Goal: Transaction & Acquisition: Subscribe to service/newsletter

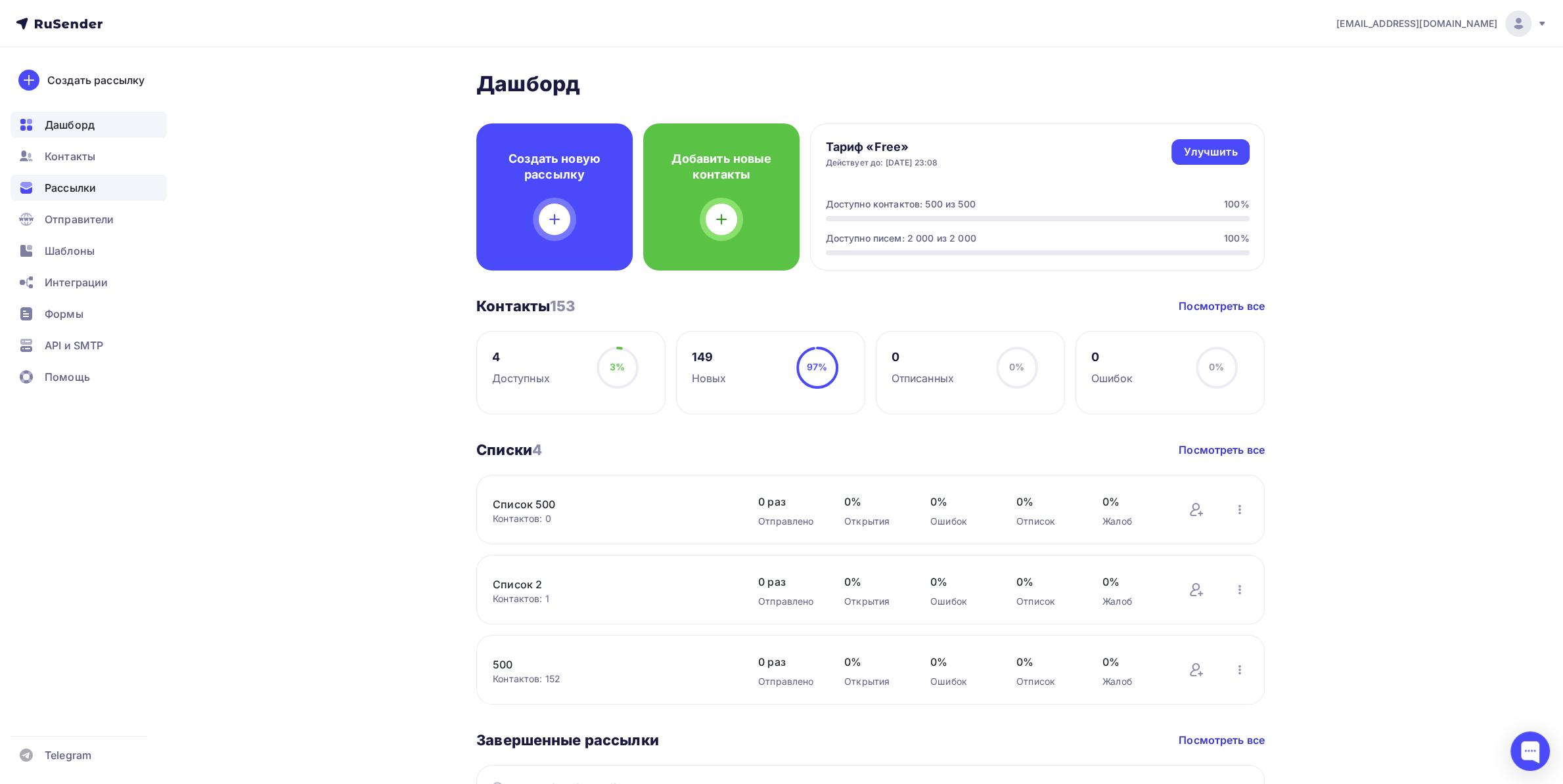
click at [86, 181] on span "Рассылки" at bounding box center [70, 188] width 51 height 16
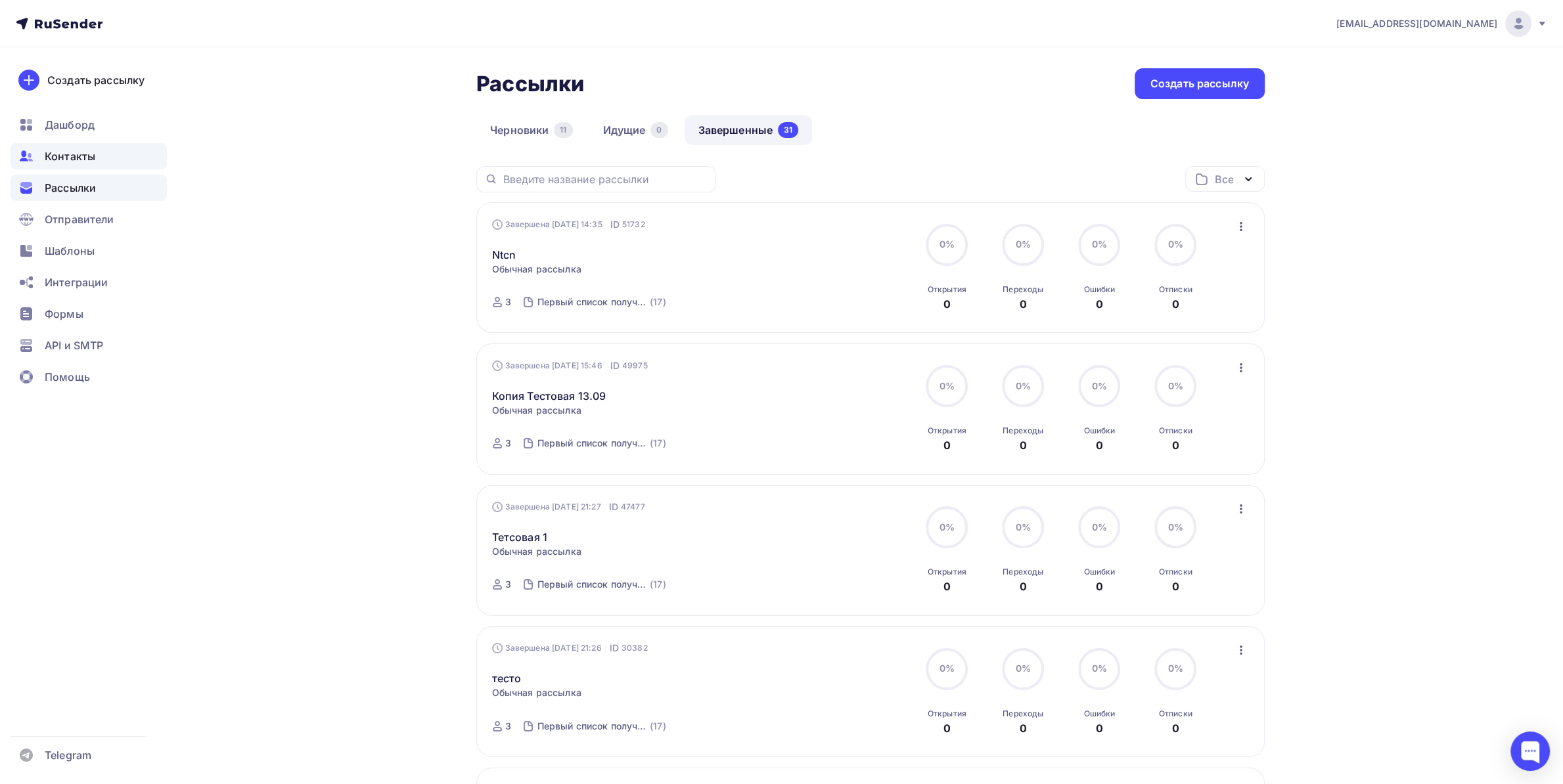
click at [83, 150] on span "Контакты" at bounding box center [70, 157] width 50 height 16
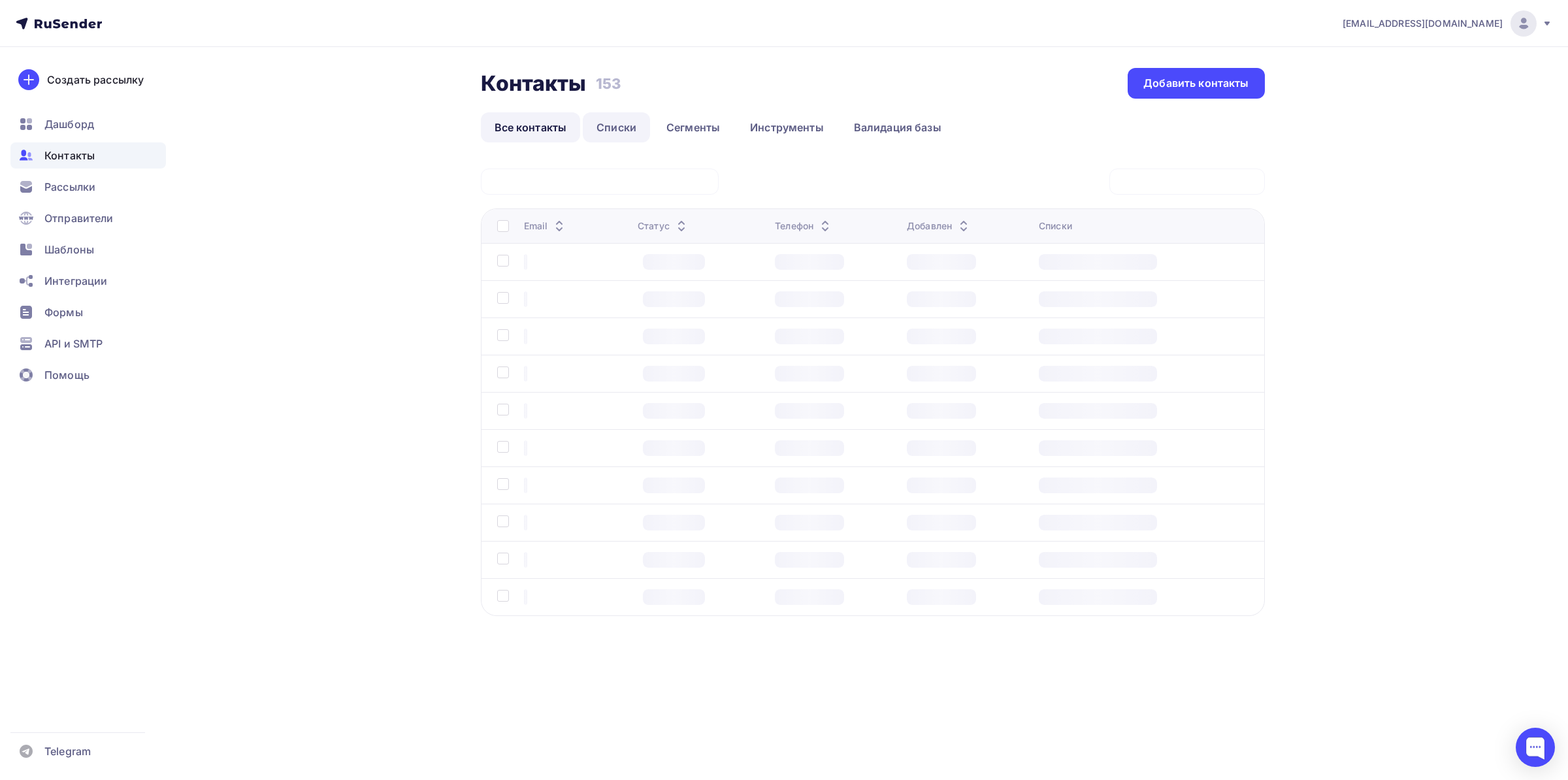
click at [613, 126] on link "Списки" at bounding box center [616, 128] width 67 height 30
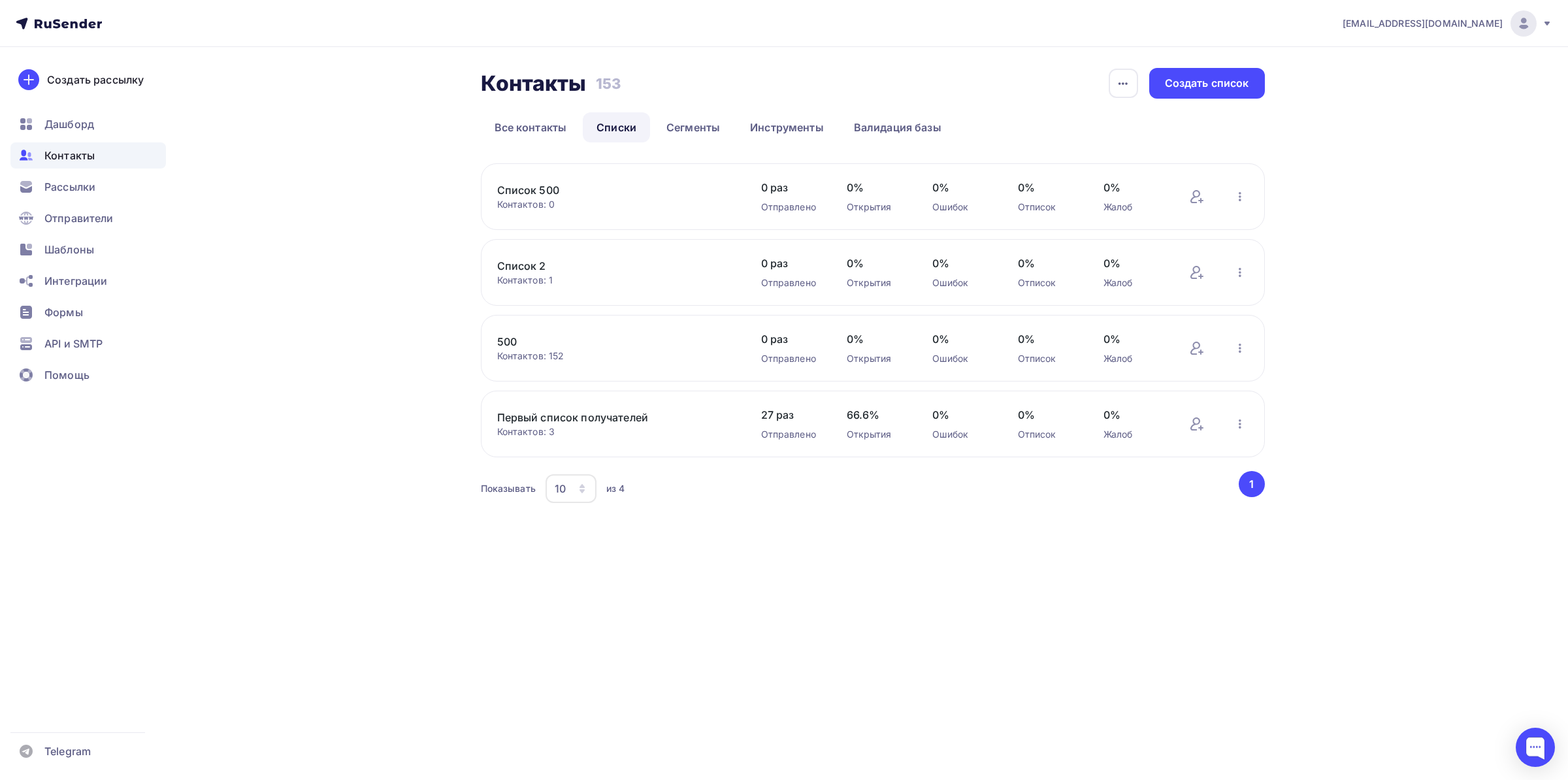
click at [529, 412] on link "Первый список получателей" at bounding box center [608, 418] width 222 height 16
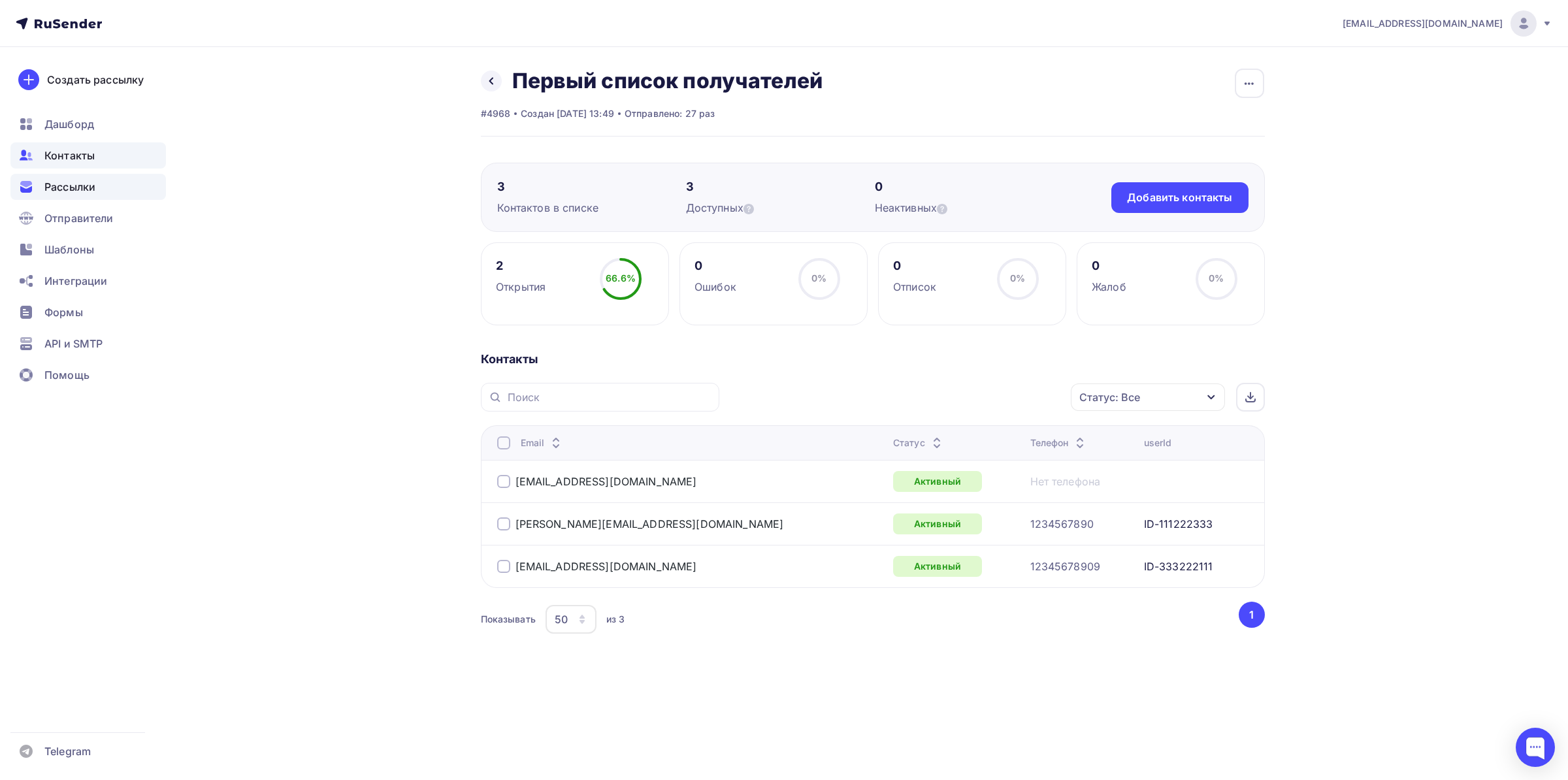
click at [64, 192] on span "Рассылки" at bounding box center [70, 187] width 51 height 16
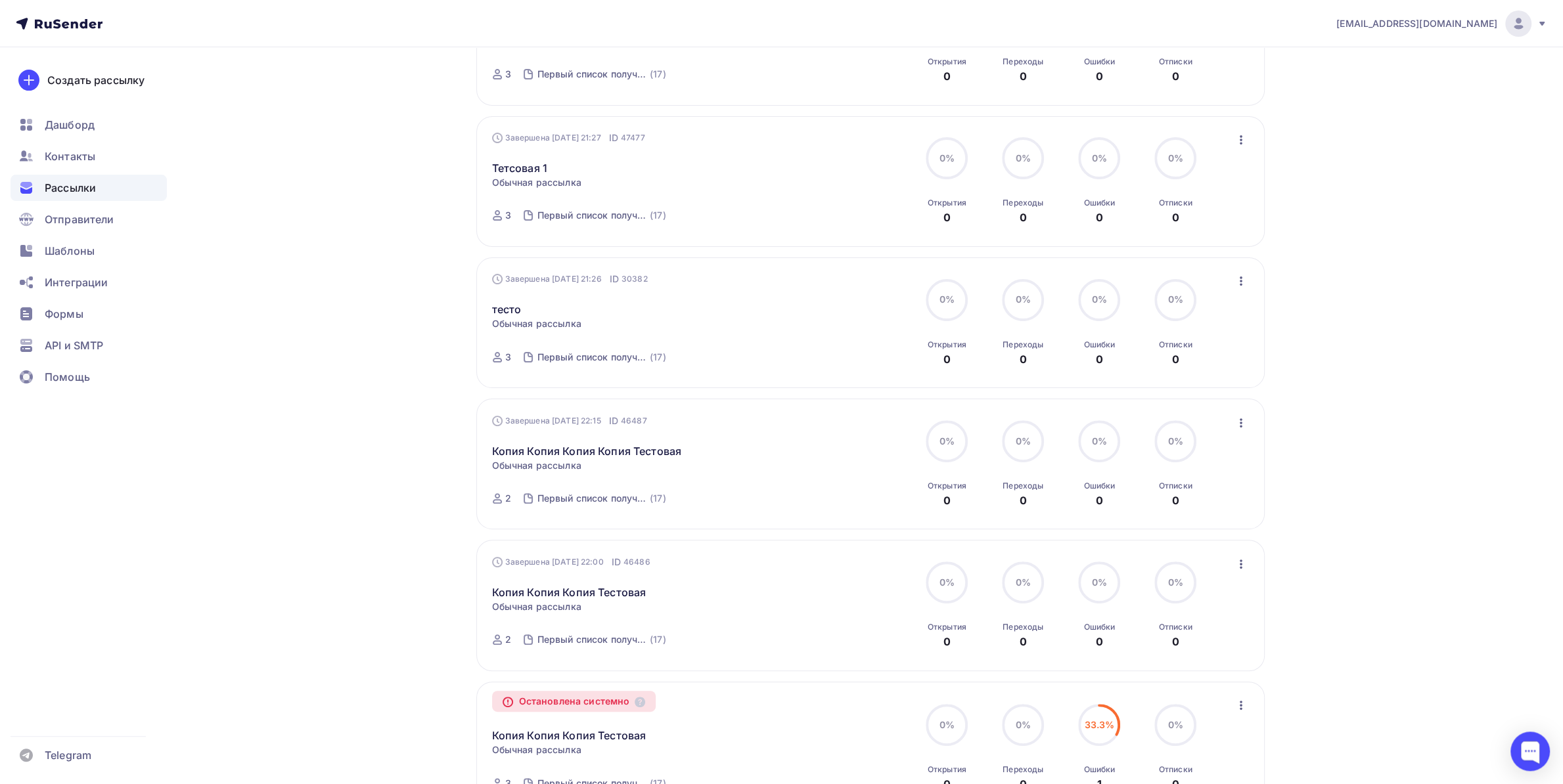
scroll to position [159, 0]
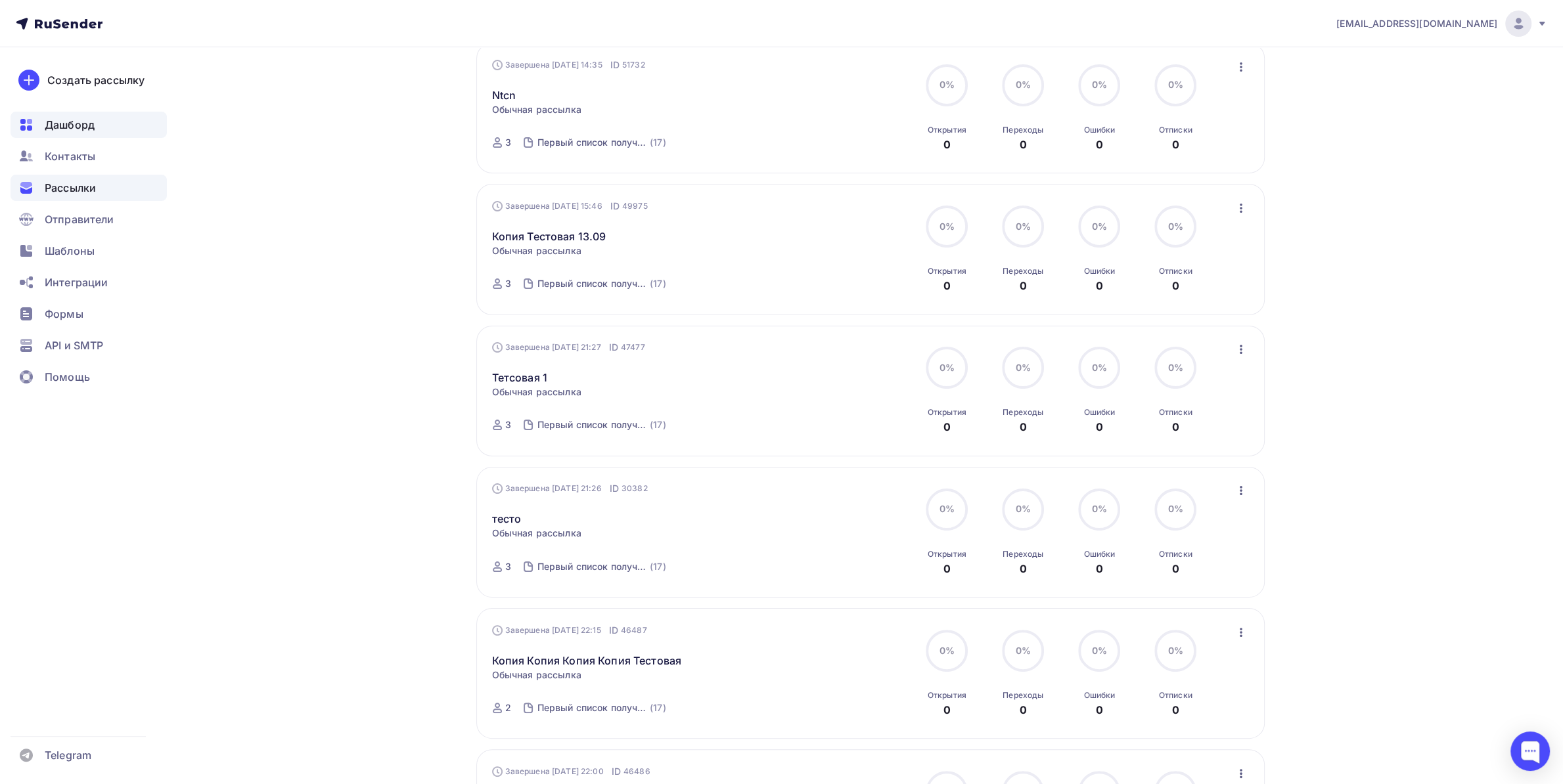
click at [45, 118] on span "Дашборд" at bounding box center [69, 125] width 50 height 16
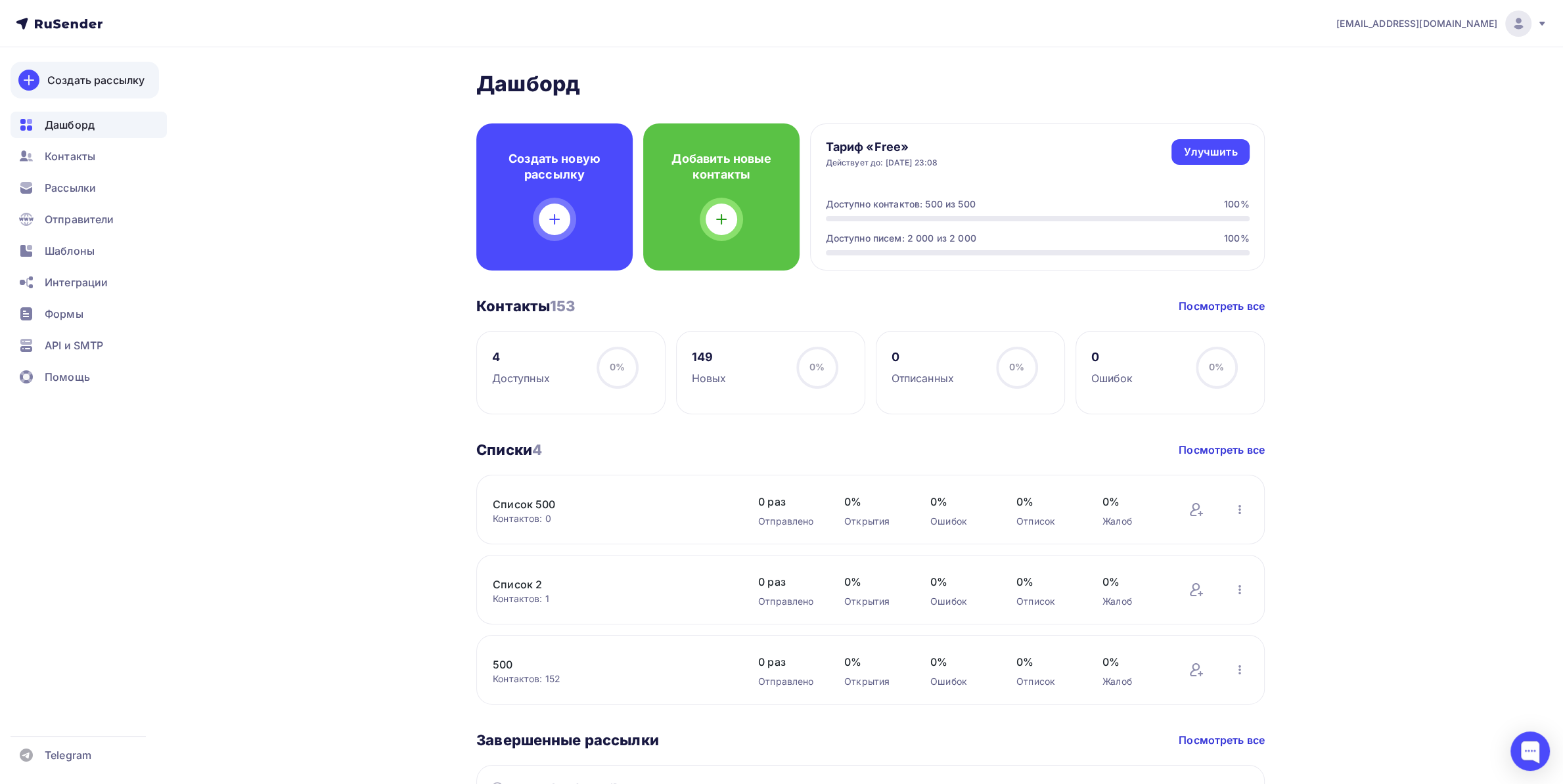
click at [135, 78] on div "Создать рассылку" at bounding box center [96, 80] width 97 height 16
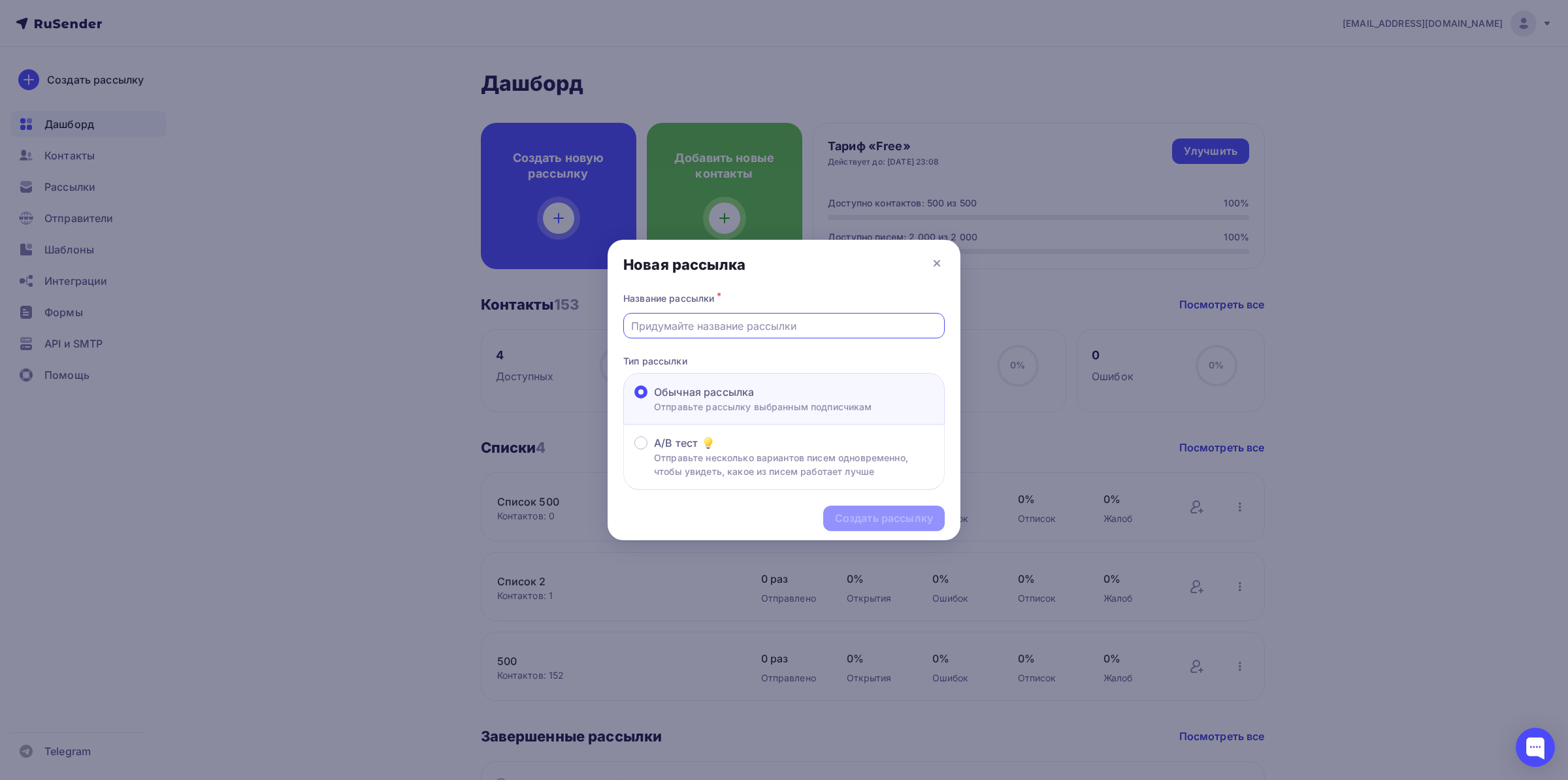
click at [768, 321] on input "text" at bounding box center [784, 326] width 306 height 16
type input "12345"
click at [907, 514] on div "Создать рассылку" at bounding box center [883, 519] width 98 height 15
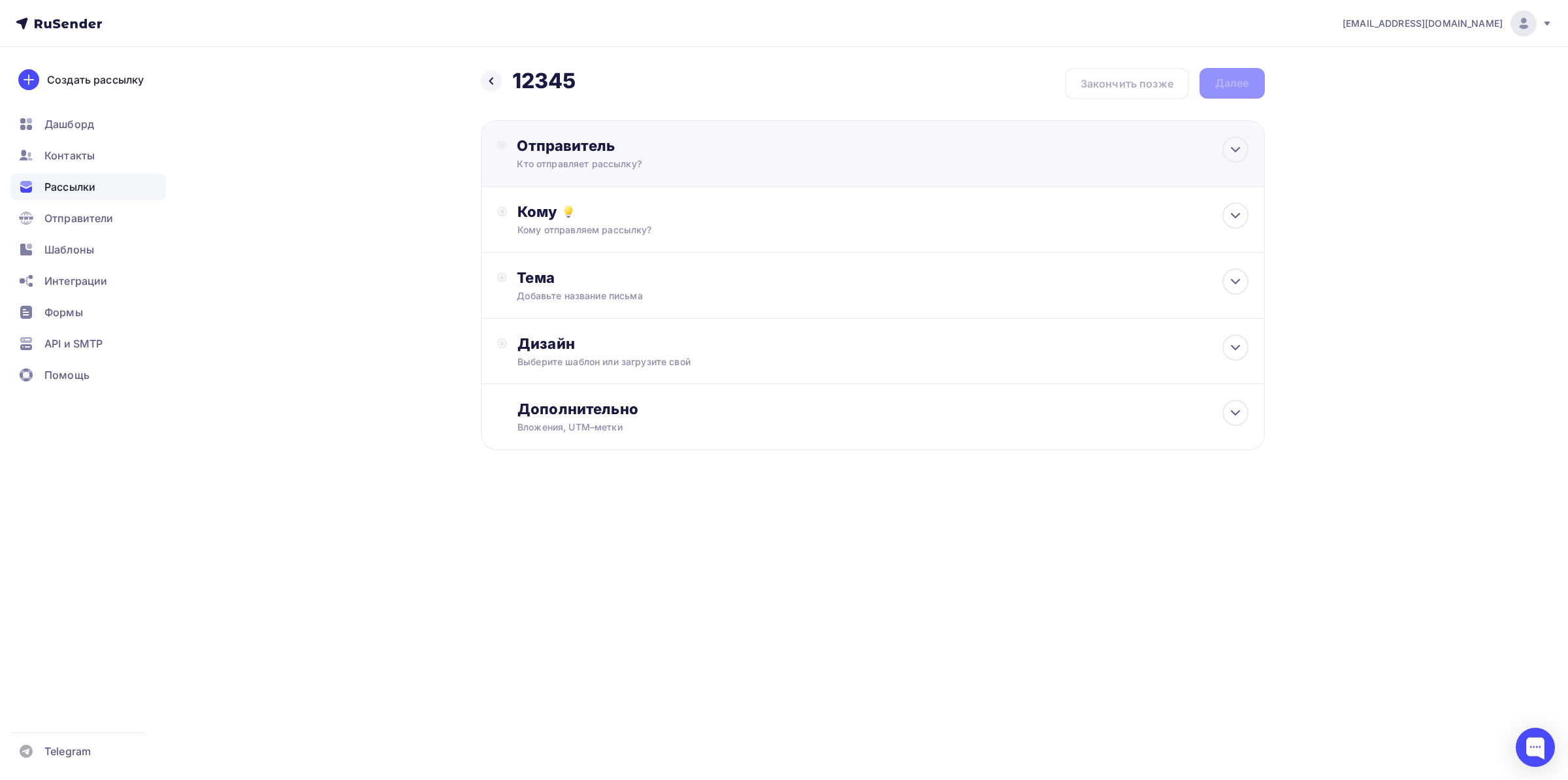
click at [639, 164] on div "Кто отправляет рассылку?" at bounding box center [643, 164] width 255 height 13
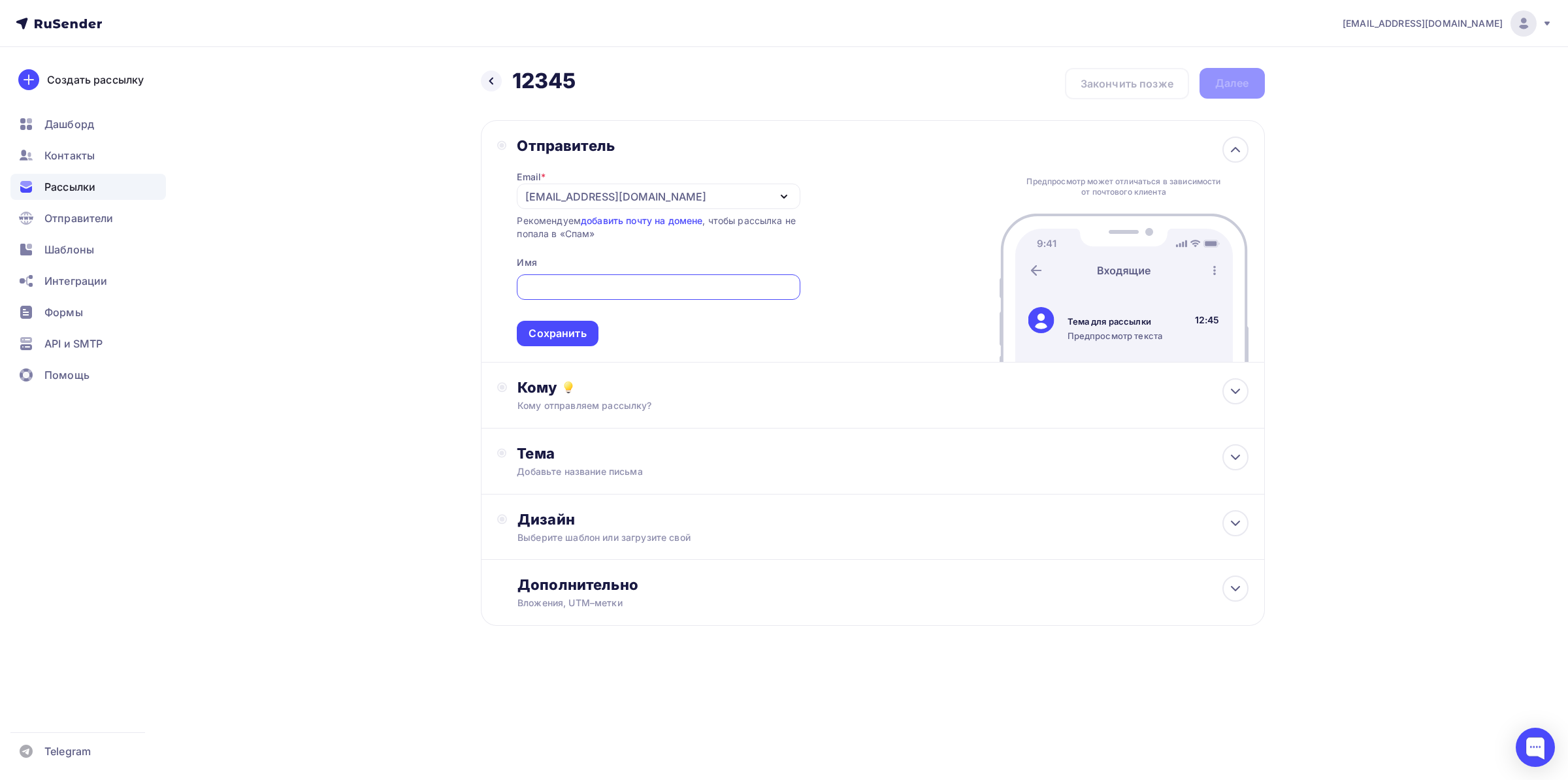
click at [617, 278] on div at bounding box center [658, 287] width 283 height 25
click at [587, 289] on input "text" at bounding box center [658, 287] width 268 height 16
drag, startPoint x: 545, startPoint y: 287, endPoint x: 487, endPoint y: 284, distance: 58.1
click at [524, 285] on input "1" at bounding box center [658, 287] width 268 height 16
type input "Тетсовая"
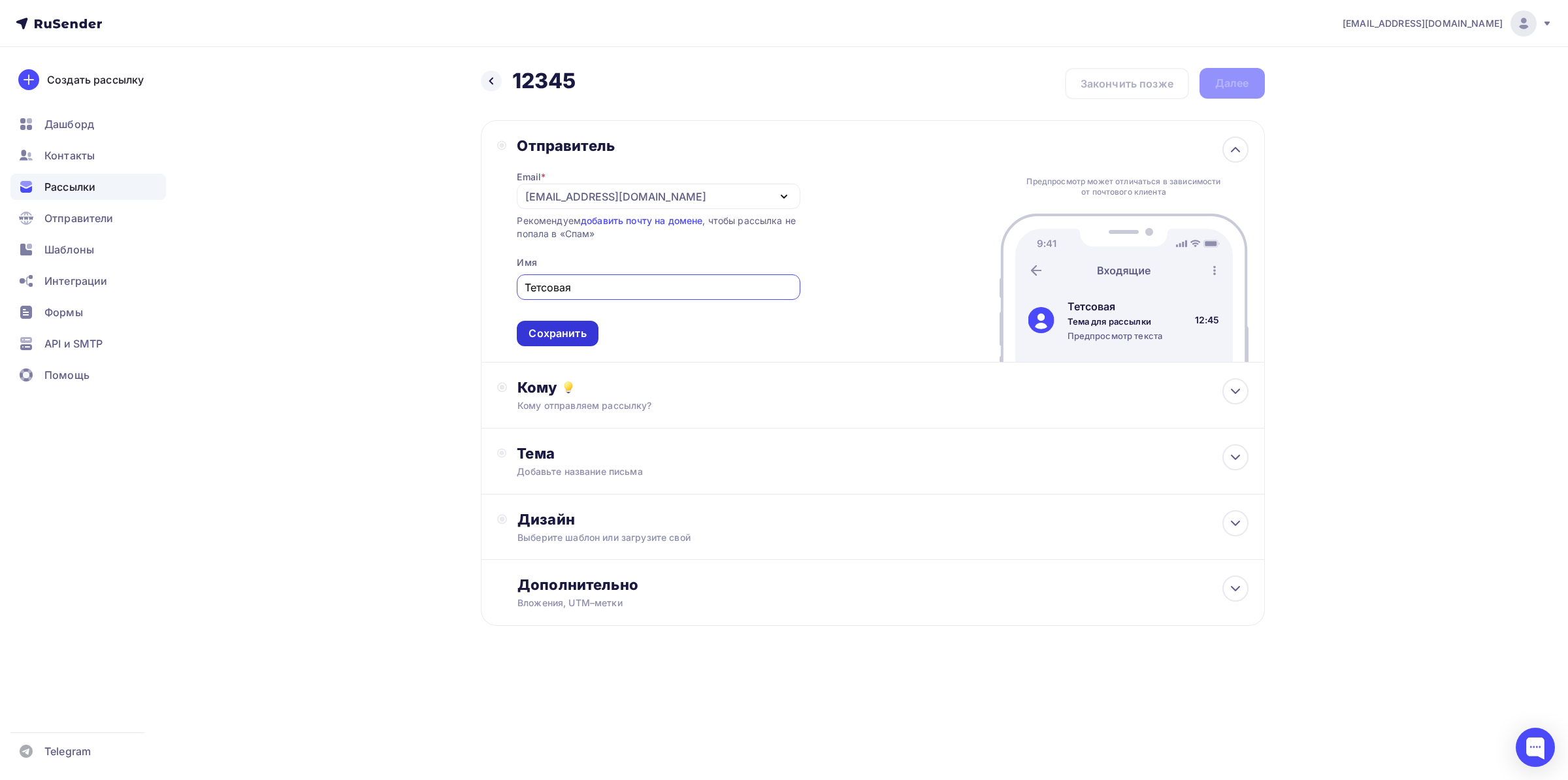
click at [531, 323] on div "Сохранить" at bounding box center [557, 333] width 81 height 25
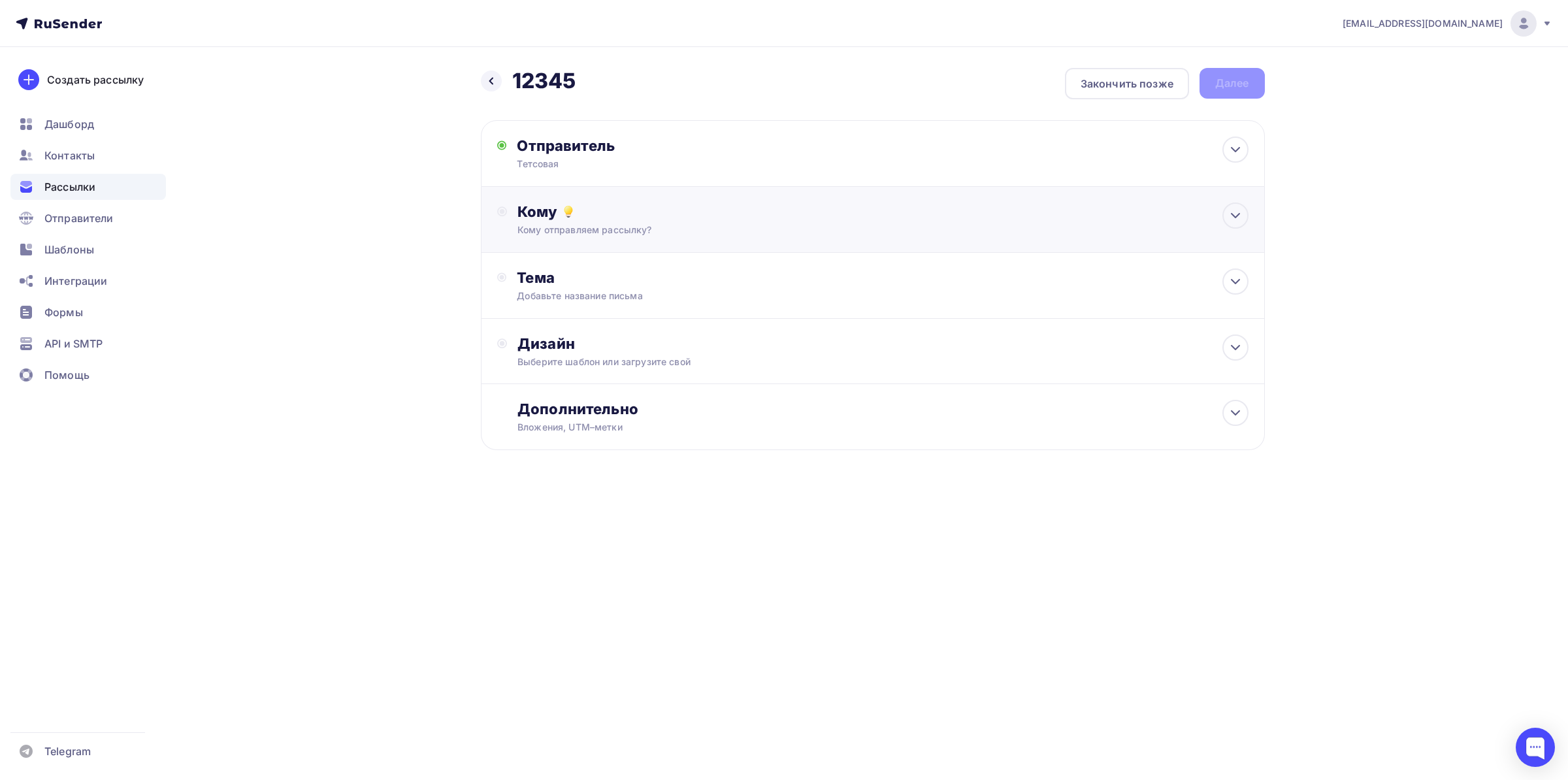
click at [661, 226] on div "Кому отправляем рассылку?" at bounding box center [846, 230] width 658 height 13
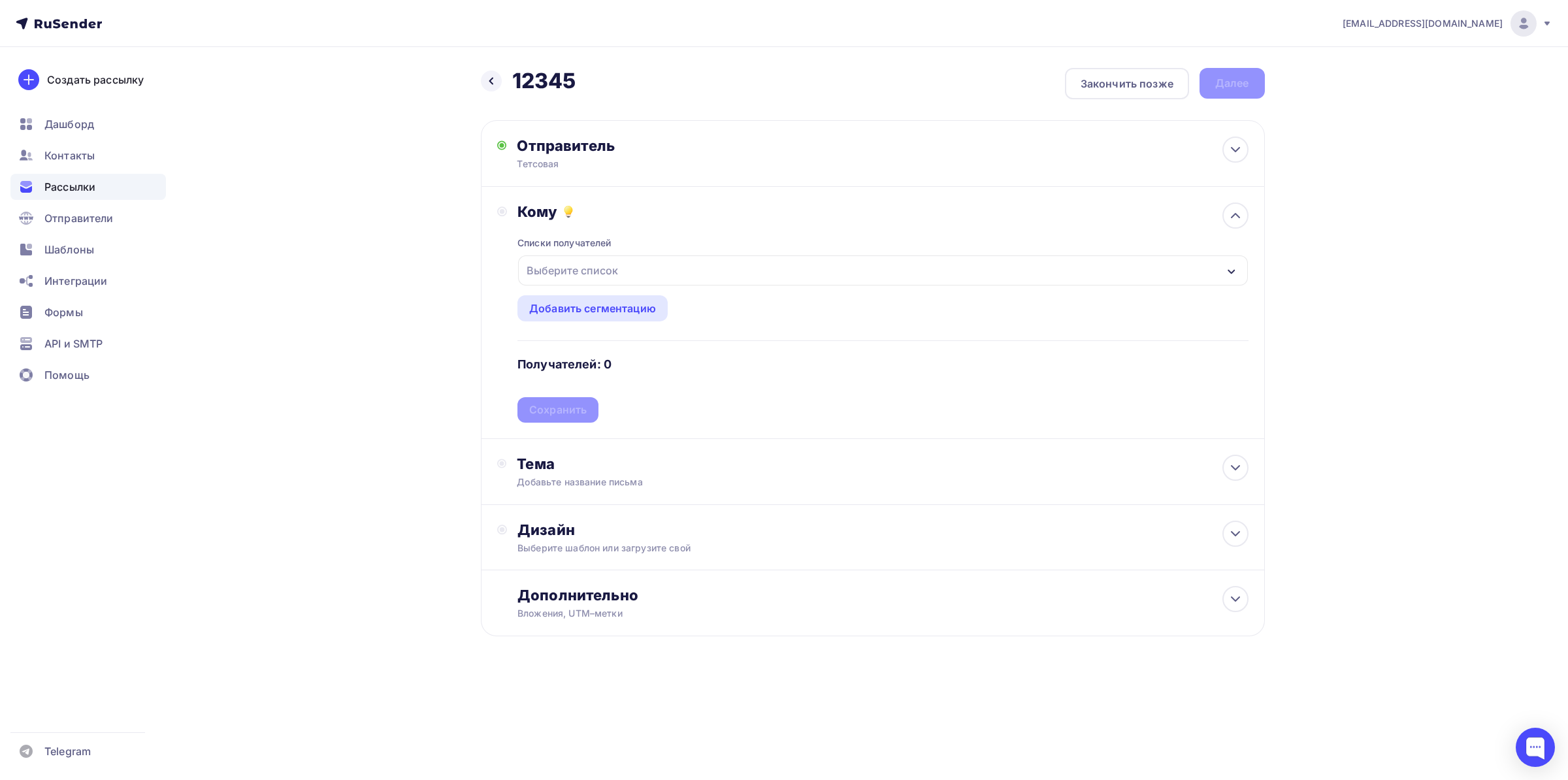
click at [639, 265] on div "Выберите список" at bounding box center [882, 270] width 729 height 30
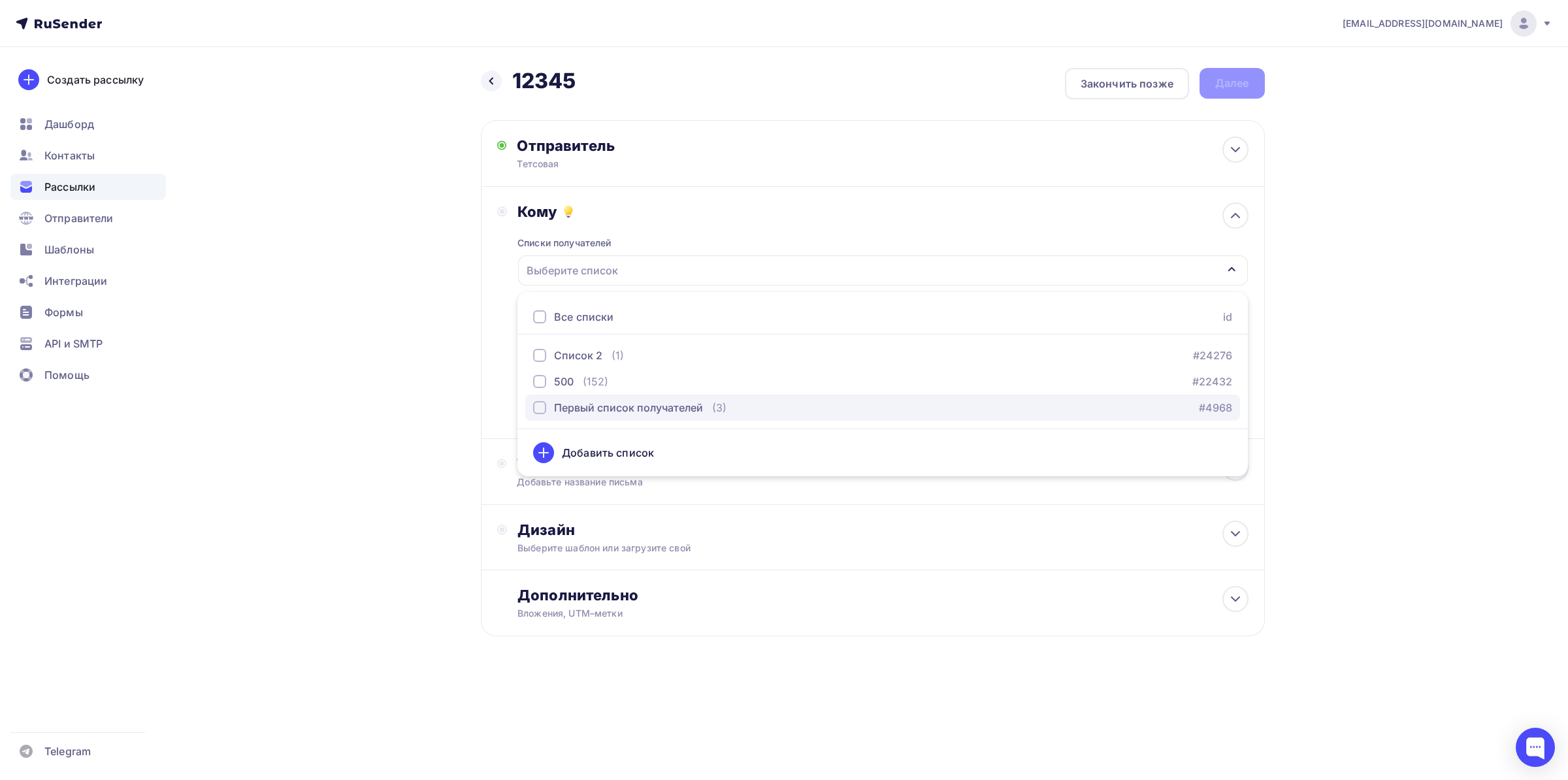
click at [608, 408] on div "Первый список получателей" at bounding box center [628, 408] width 149 height 16
drag, startPoint x: 327, startPoint y: 350, endPoint x: 337, endPoint y: 352, distance: 10.2
click at [328, 350] on div "Назад 12345 12345 Закончить позже Далее Отправитель Тетсовая Email * a.patsukev…" at bounding box center [784, 384] width 1070 height 673
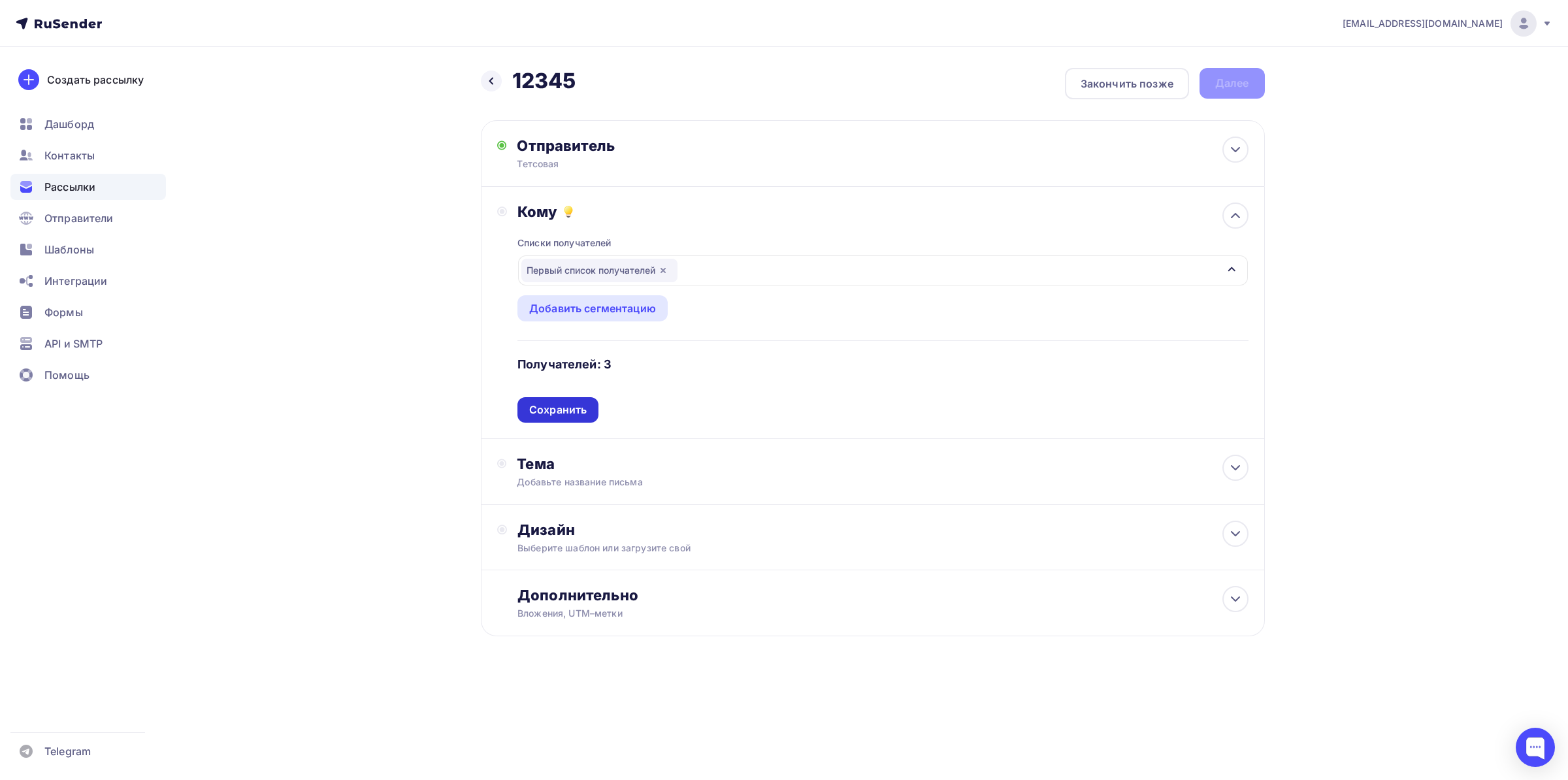
click at [550, 400] on div "Сохранить" at bounding box center [558, 410] width 81 height 25
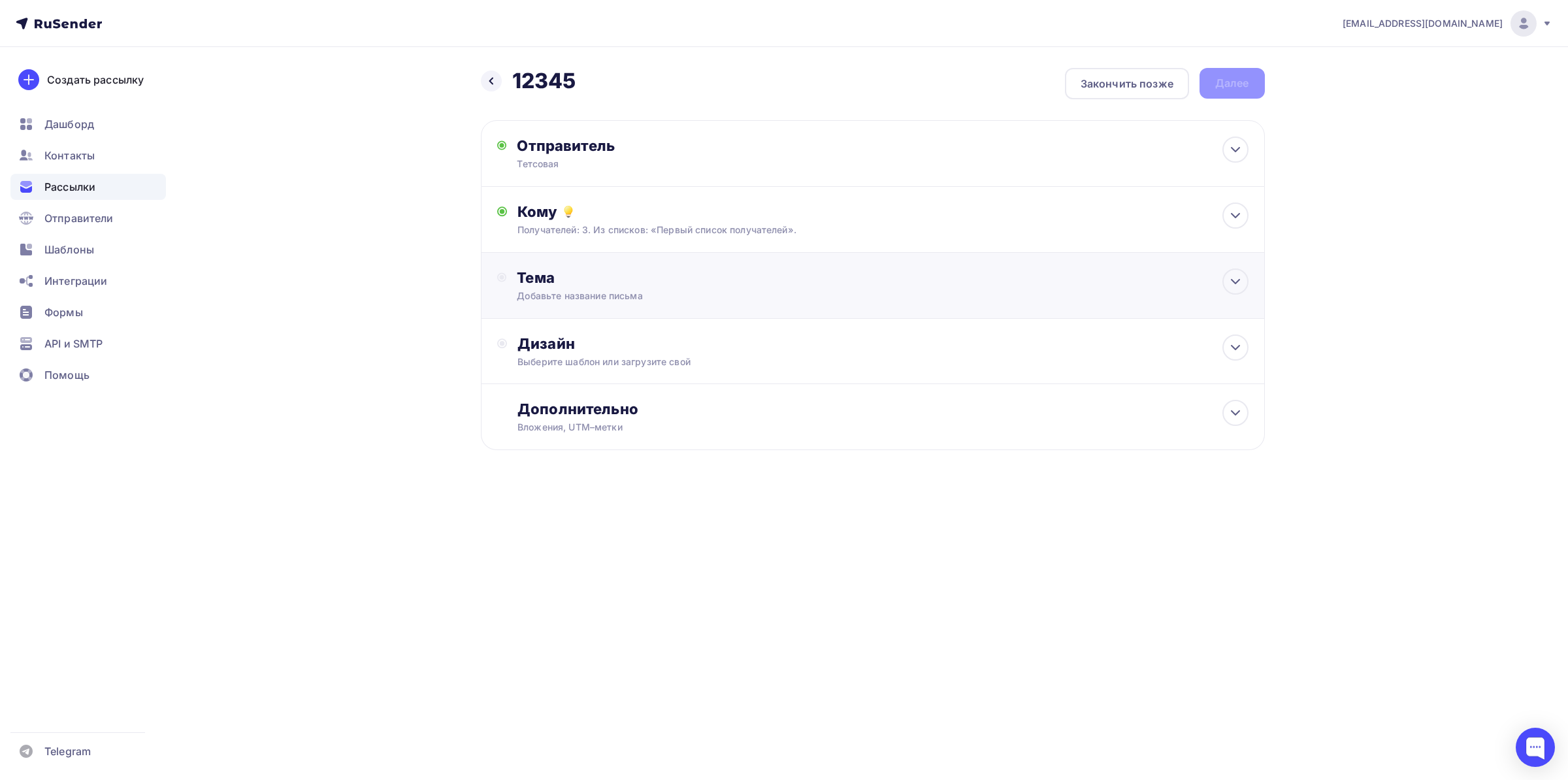
click at [562, 289] on div "Тема Добавьте название письма Тема * Рекомендуем использовать не более 150 симв…" at bounding box center [645, 286] width 258 height 34
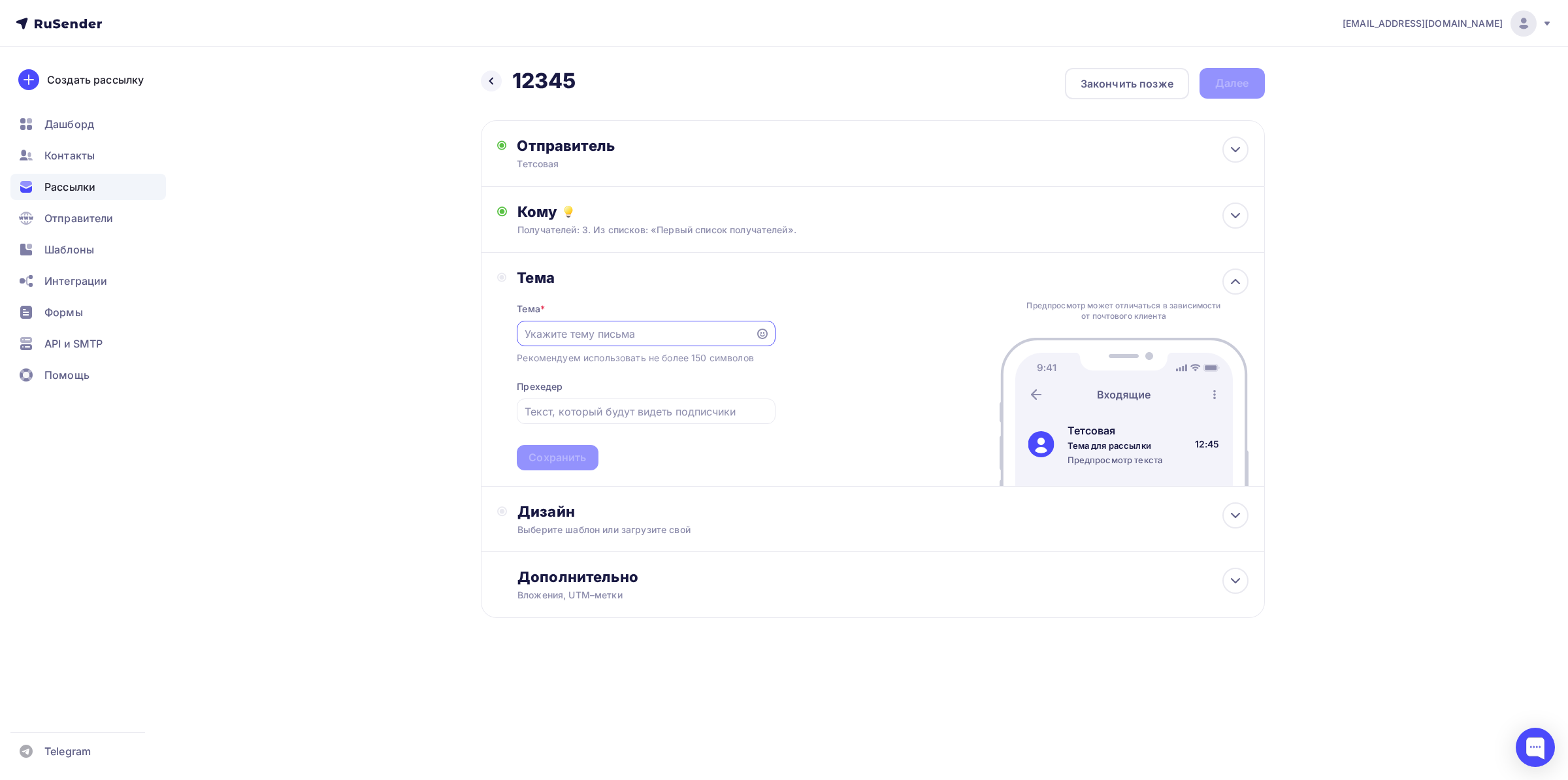
click at [601, 337] on input "text" at bounding box center [636, 334] width 224 height 16
type input "Тетсовая 1"
click at [554, 450] on div "Сохранить" at bounding box center [557, 458] width 81 height 25
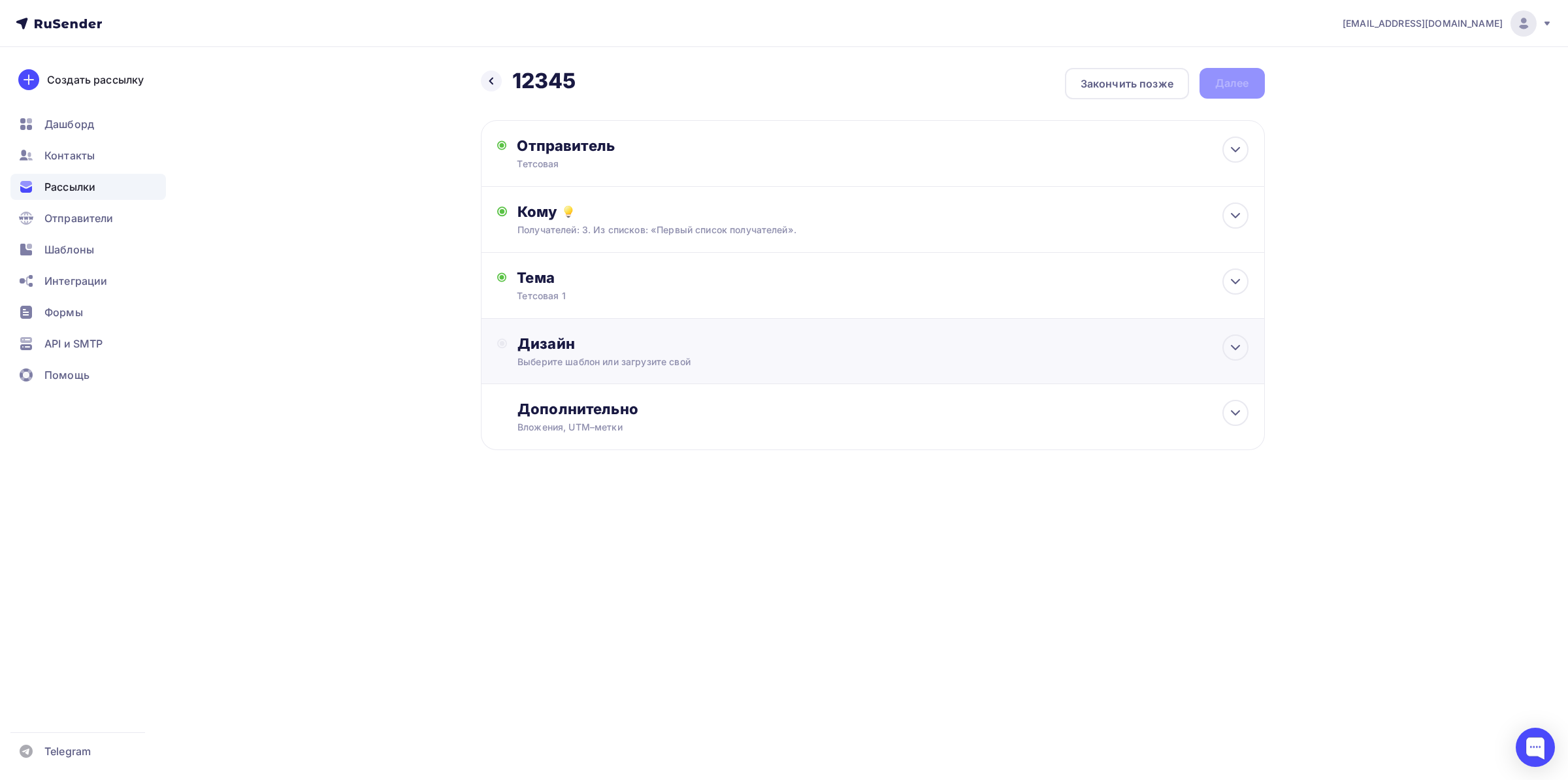
click at [569, 348] on div "Дизайн" at bounding box center [882, 344] width 730 height 18
click at [593, 391] on div "Выбрать шаблон" at bounding box center [574, 397] width 90 height 15
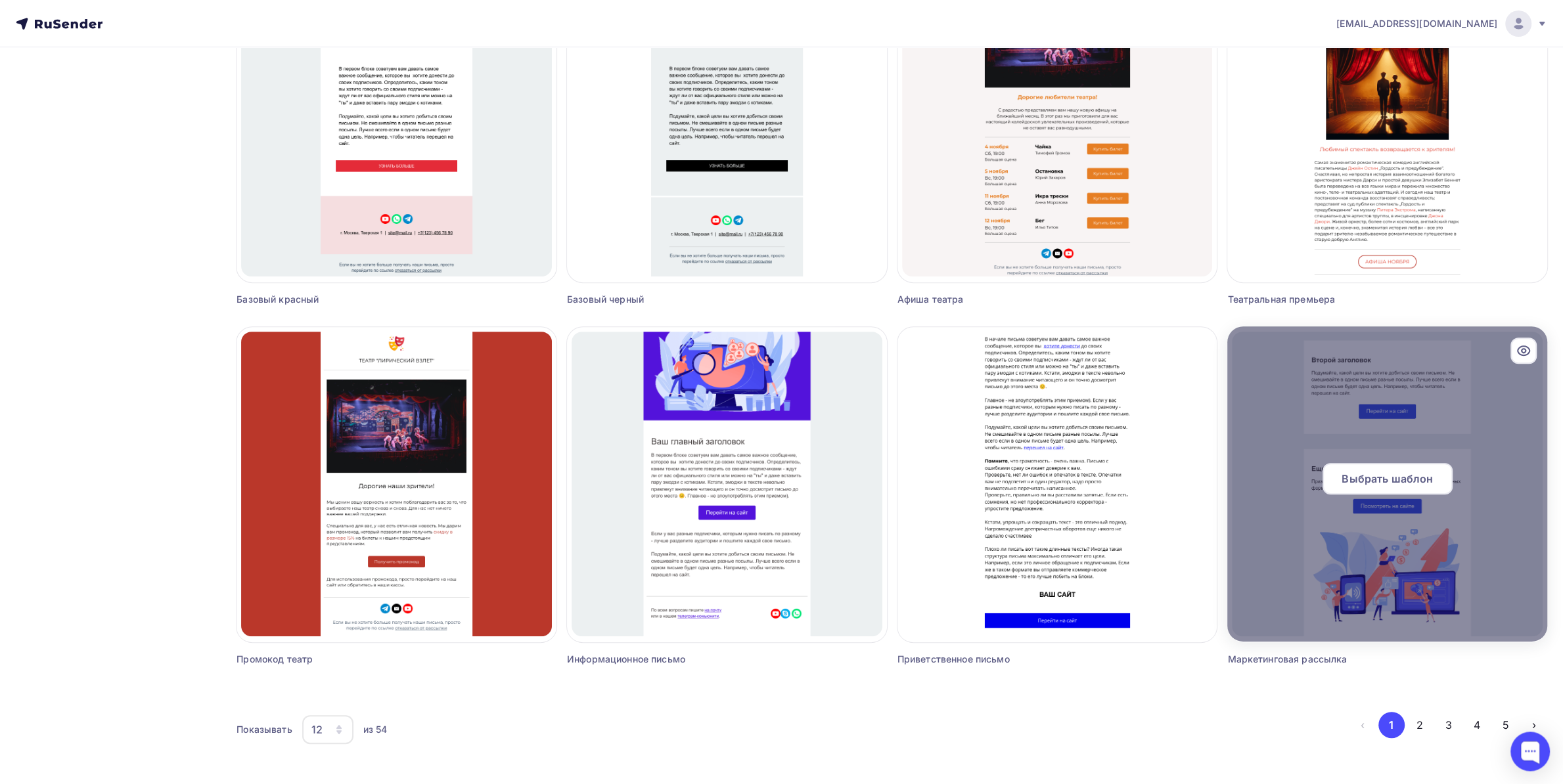
scroll to position [563, 0]
click at [1359, 480] on span "Выбрать шаблон" at bounding box center [1387, 479] width 91 height 16
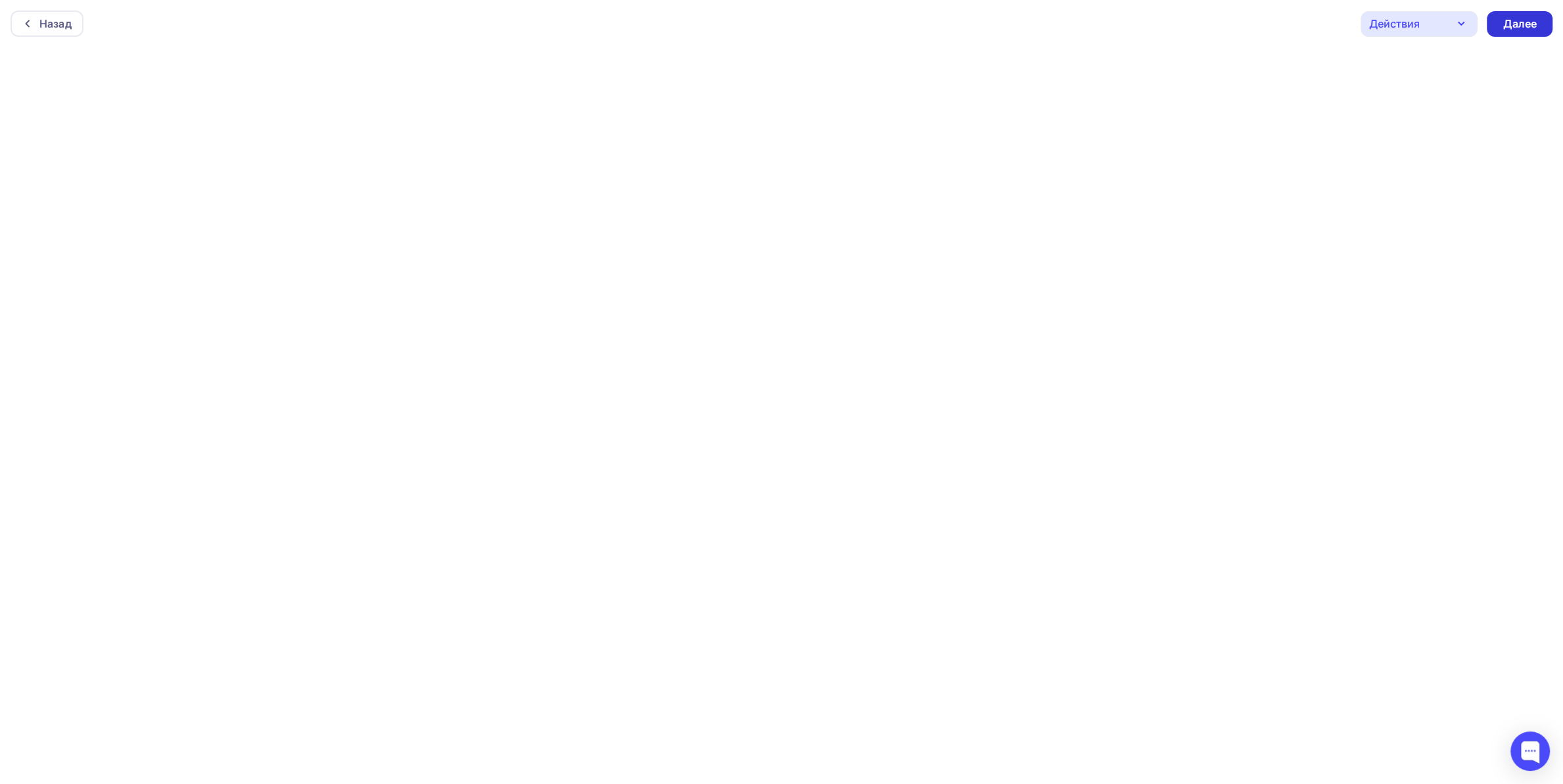
click at [1531, 28] on div "Далее" at bounding box center [1520, 23] width 34 height 15
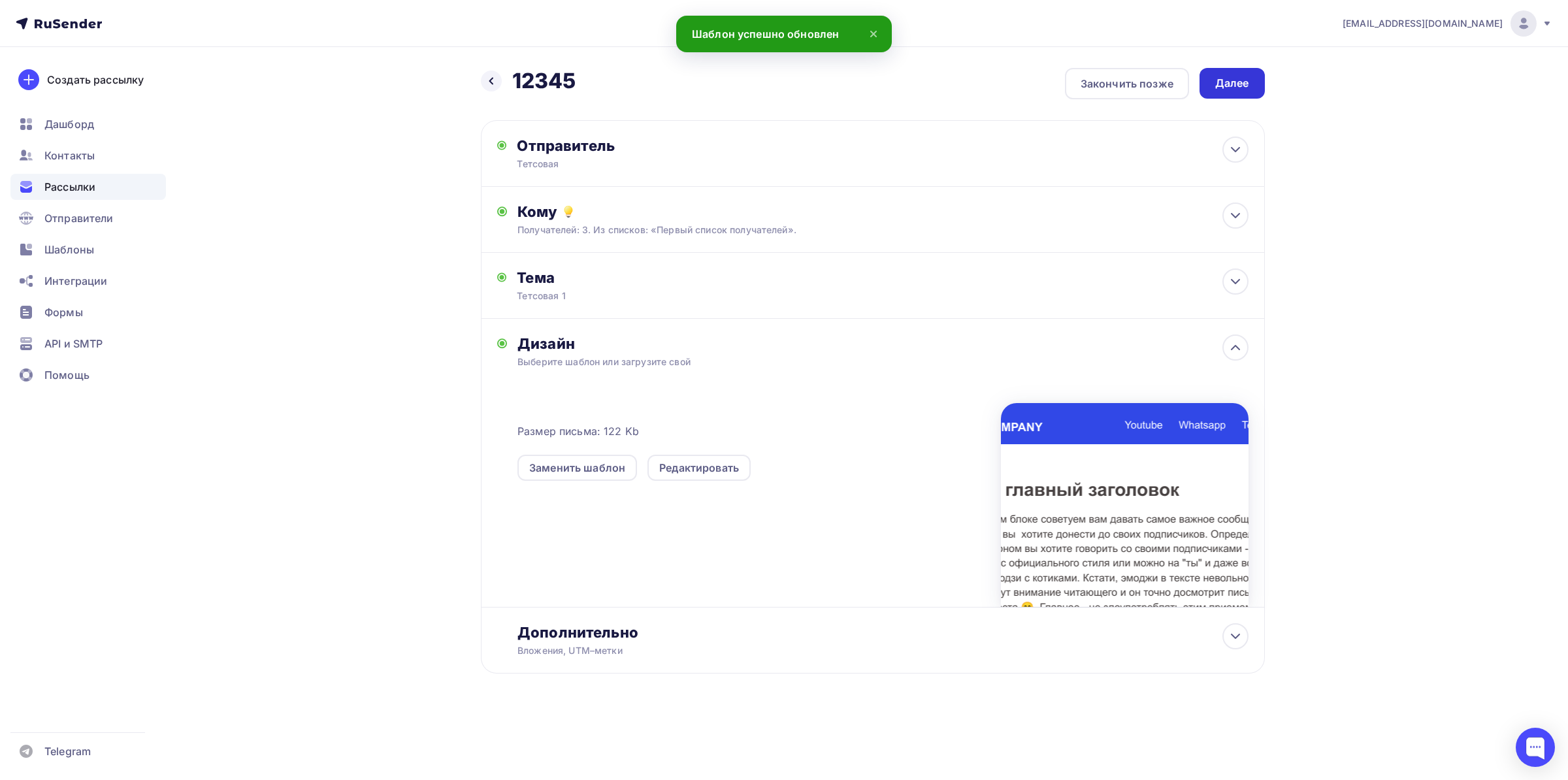
click at [1231, 83] on div "Далее" at bounding box center [1231, 83] width 34 height 15
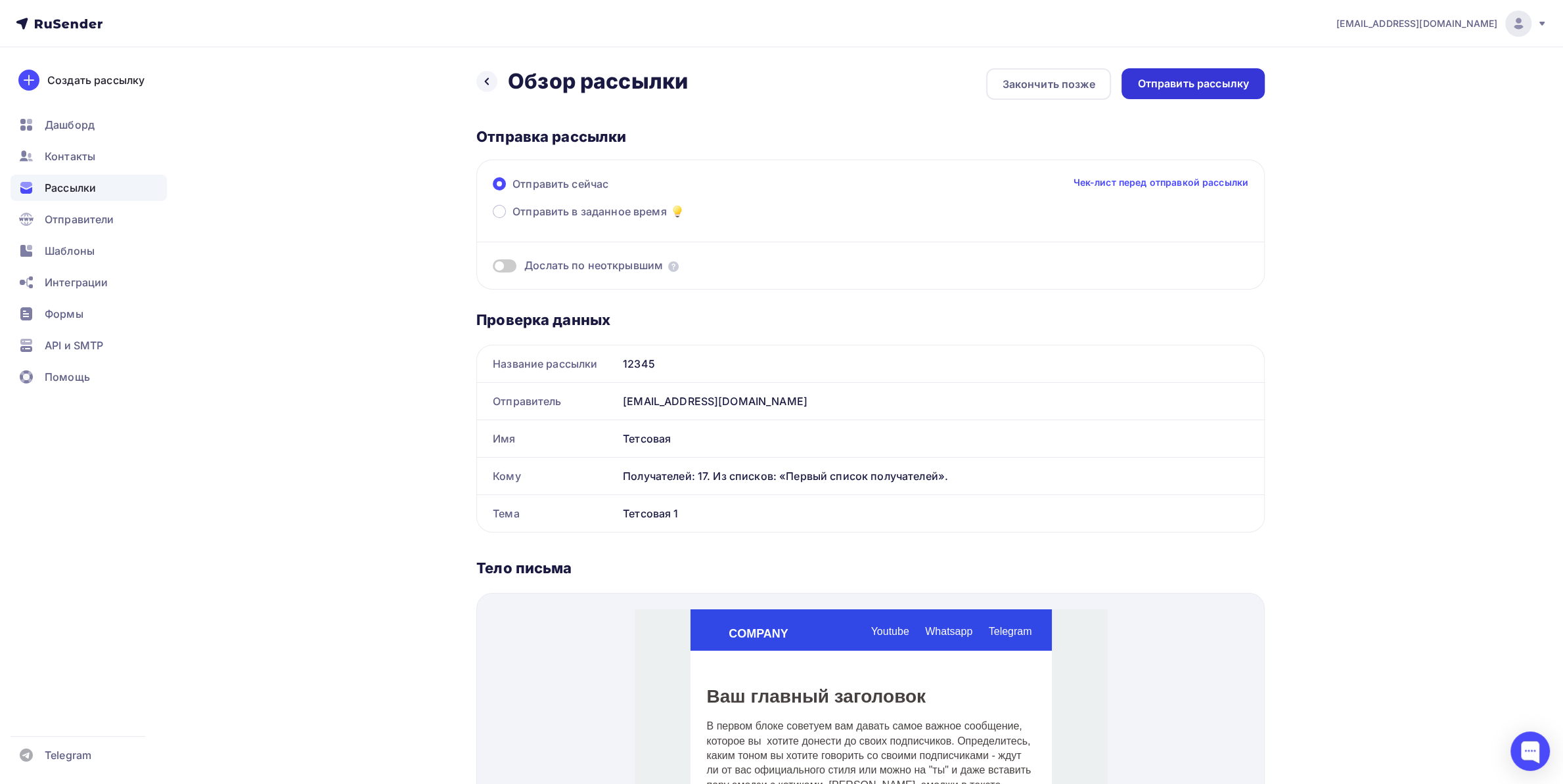
click at [1213, 86] on div "Отправить рассылку" at bounding box center [1193, 84] width 112 height 15
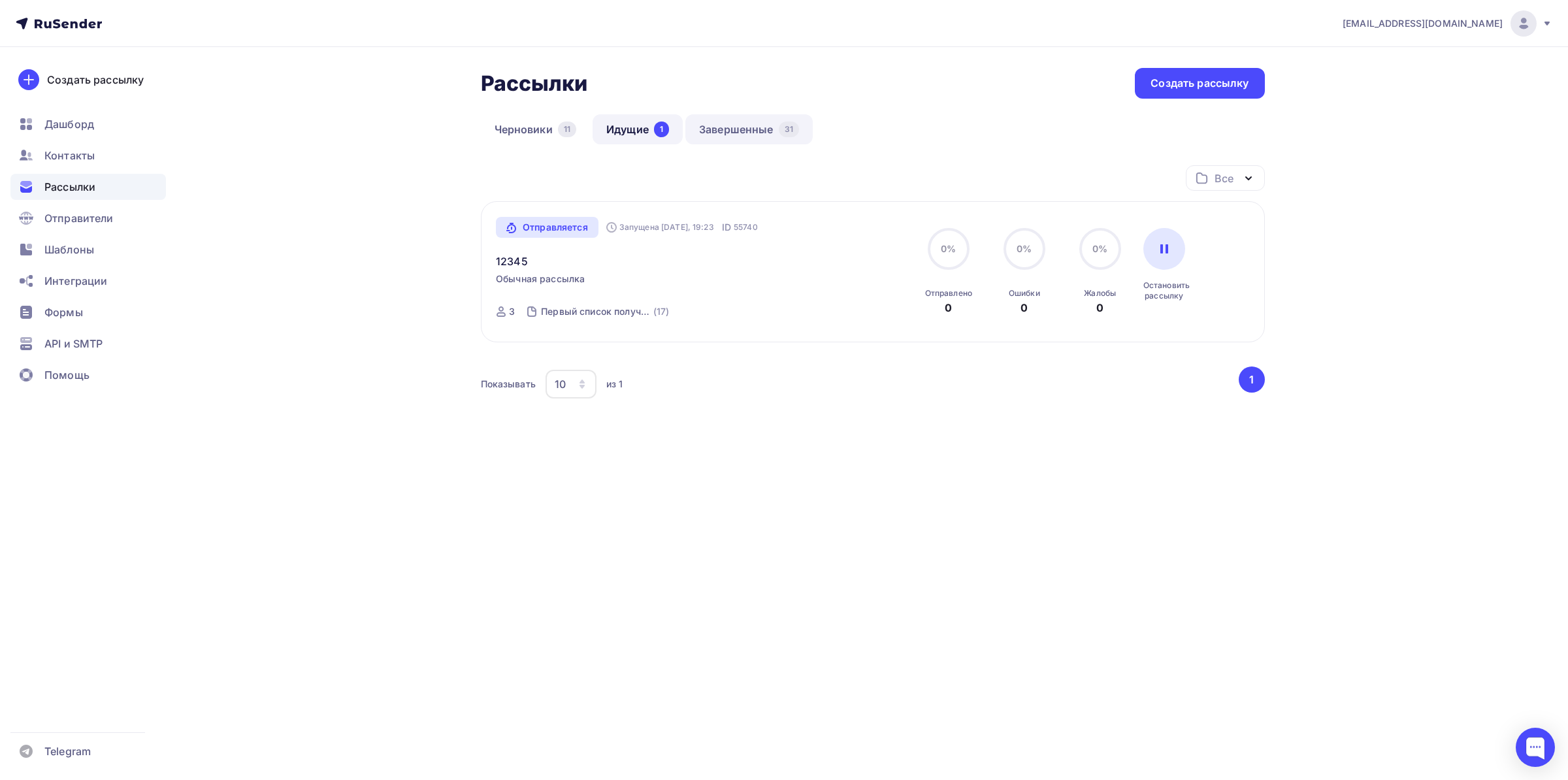
click at [745, 116] on link "Завершенные 31" at bounding box center [749, 130] width 127 height 30
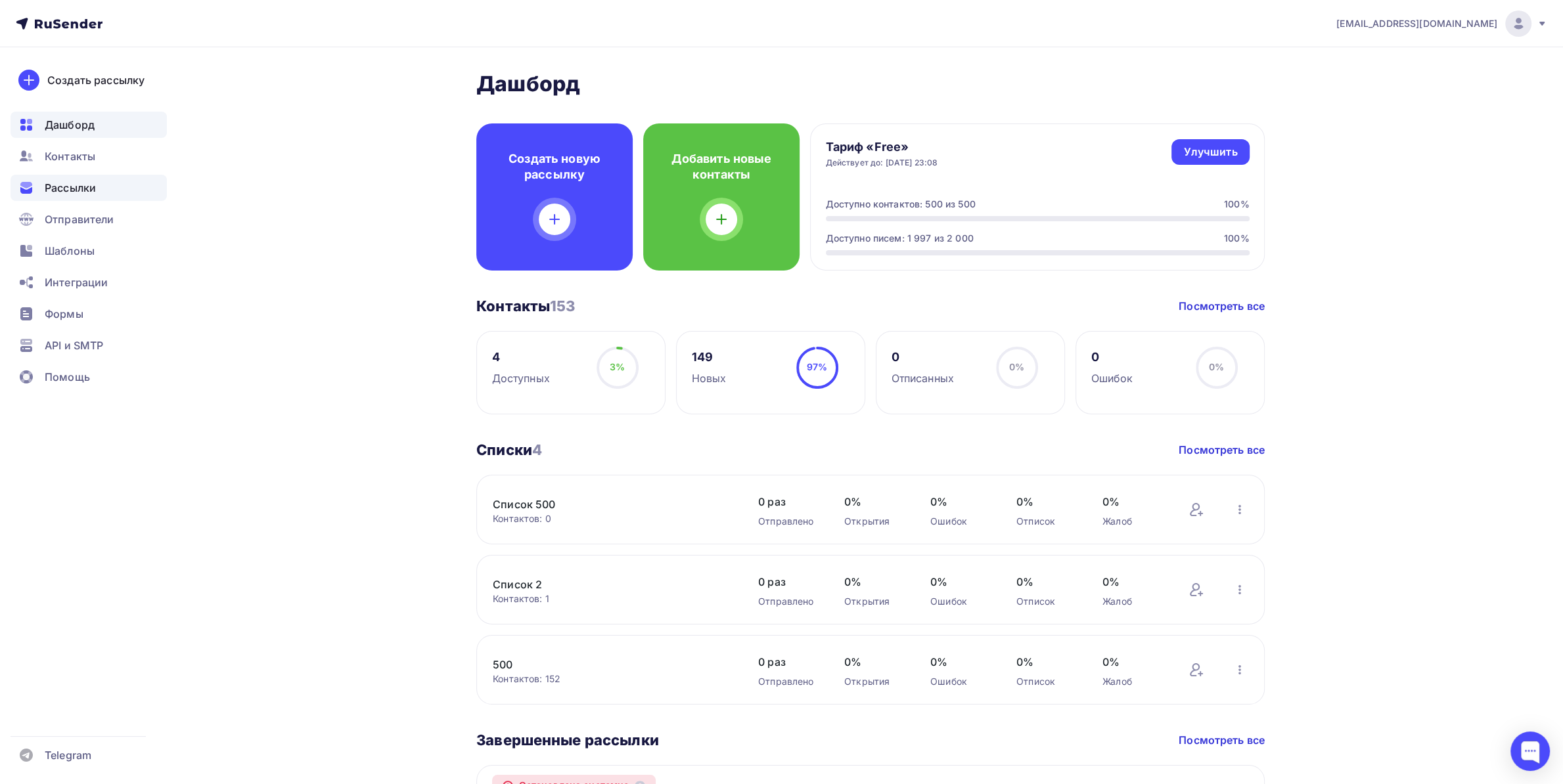
click at [114, 176] on div "Рассылки" at bounding box center [89, 187] width 157 height 26
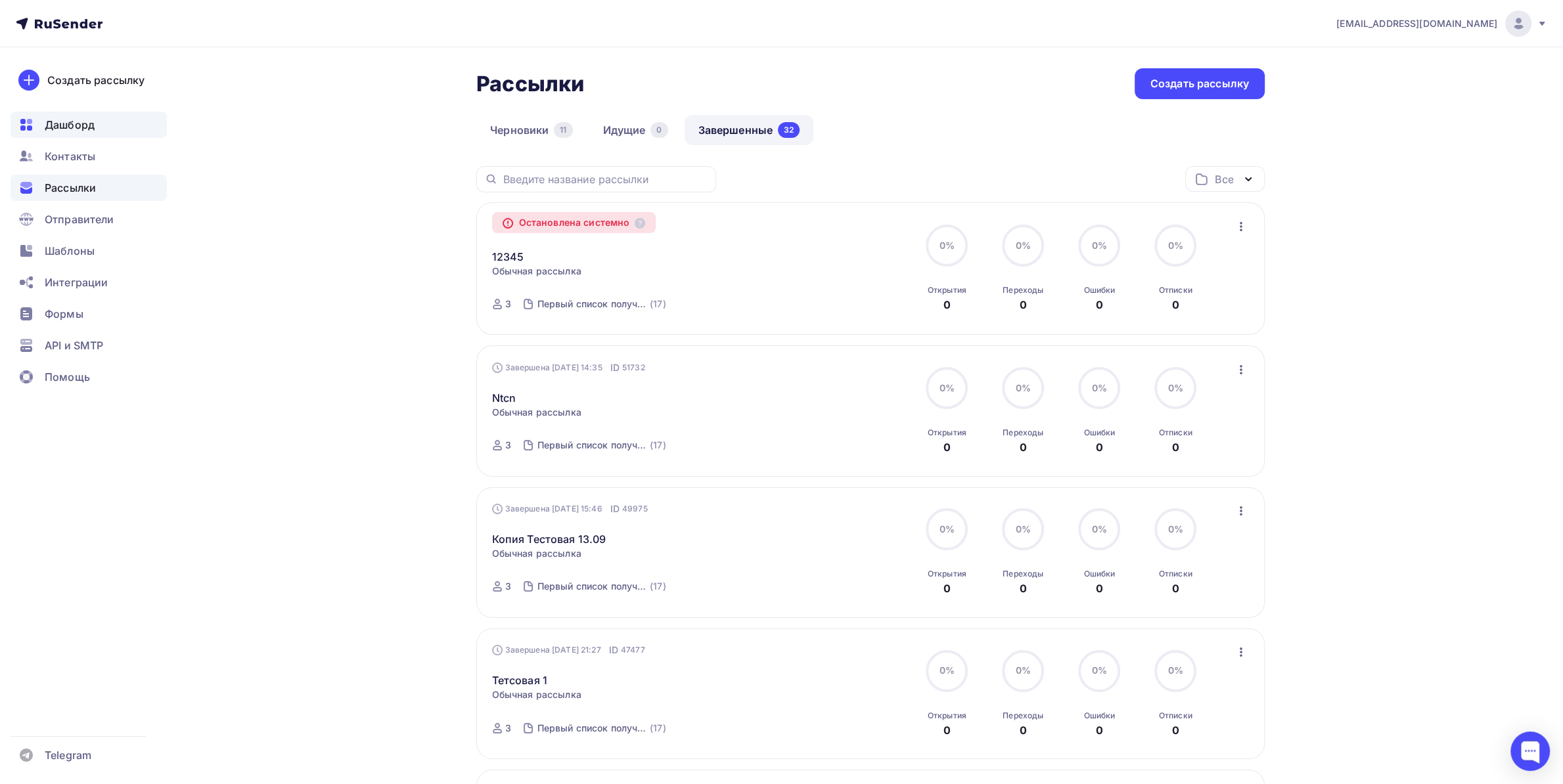
click at [78, 112] on div "Дашборд" at bounding box center [89, 124] width 157 height 26
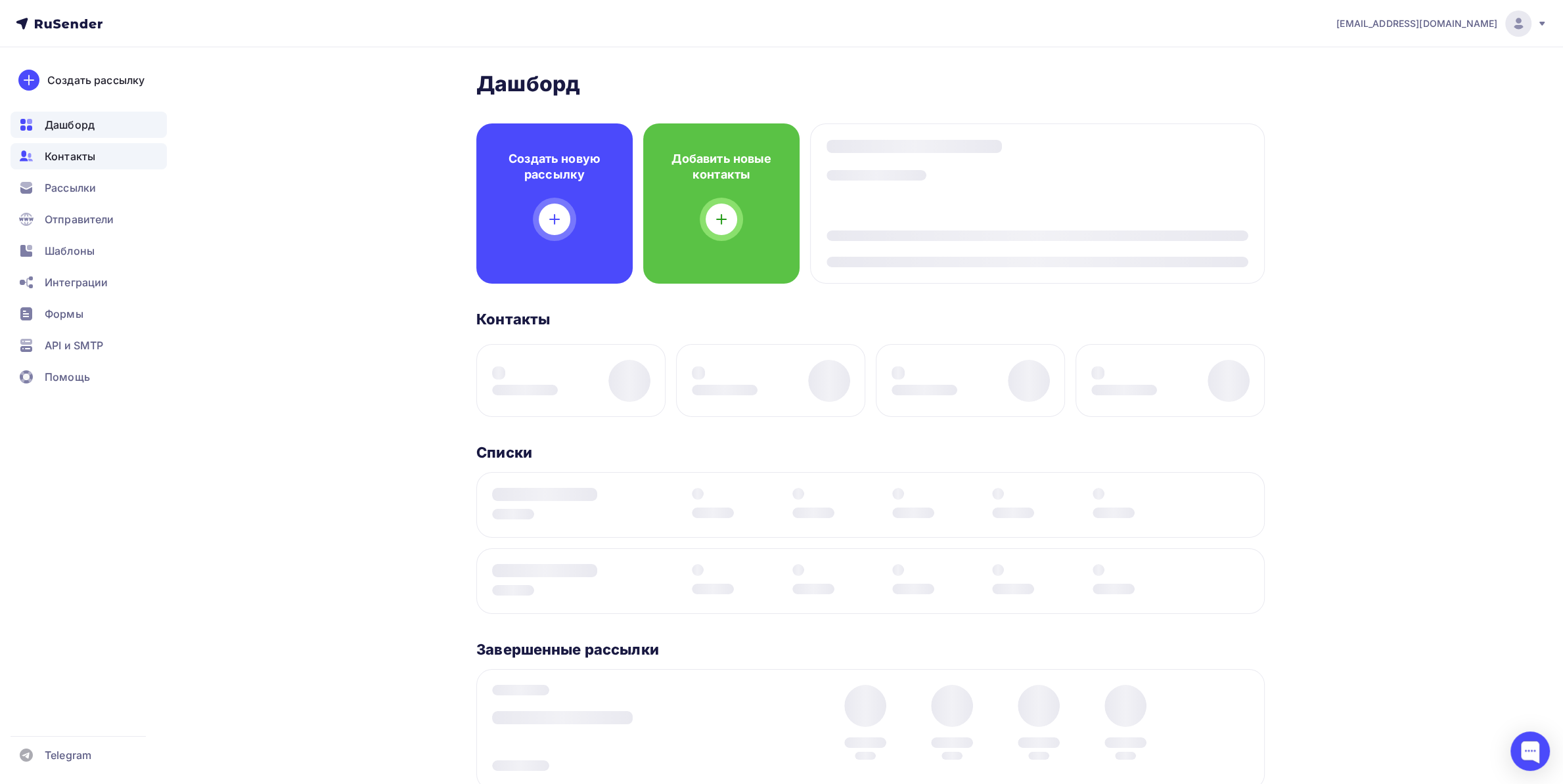
click at [50, 152] on span "Контакты" at bounding box center [70, 157] width 50 height 16
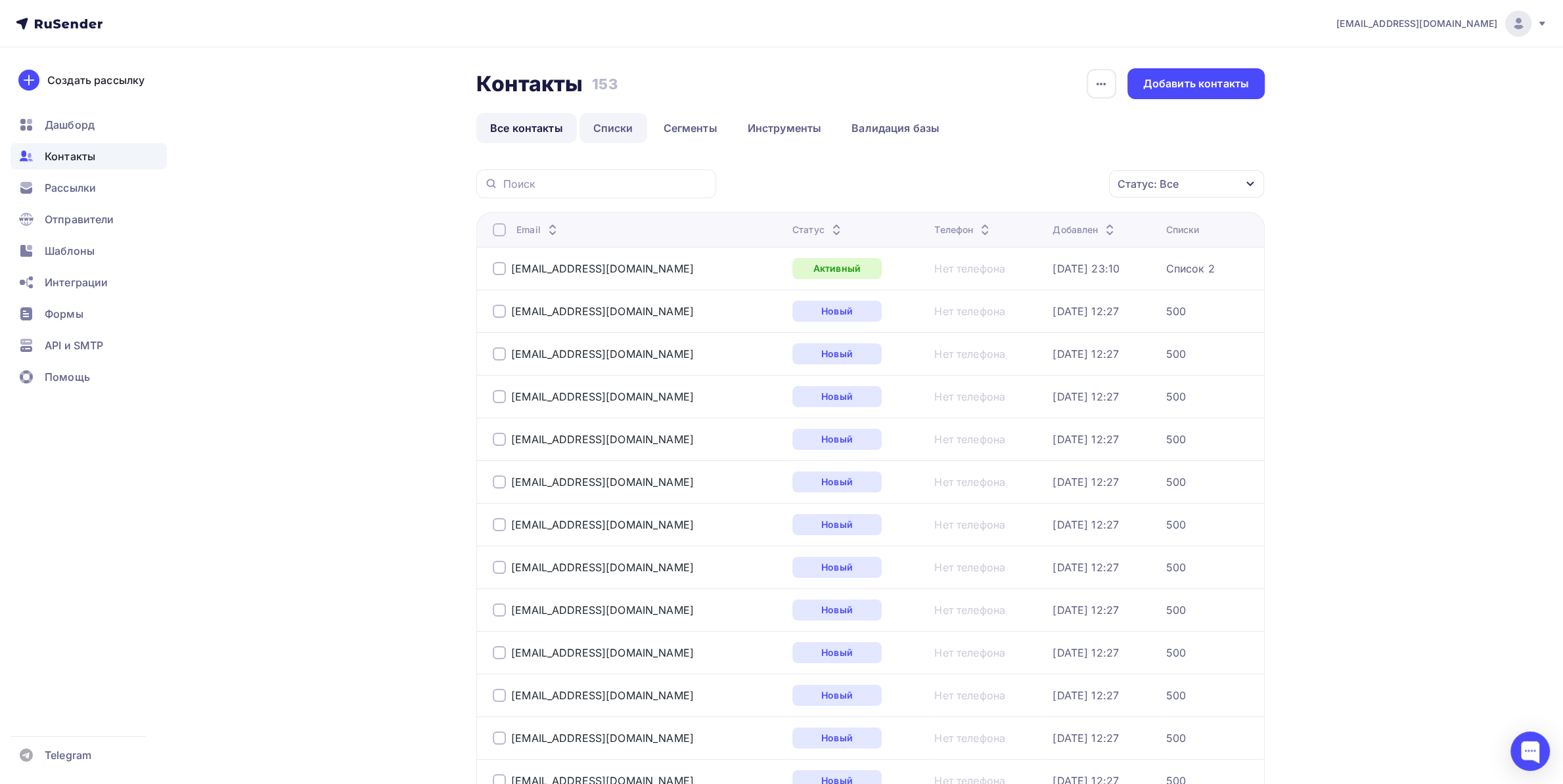
click at [627, 135] on link "Списки" at bounding box center [613, 129] width 68 height 31
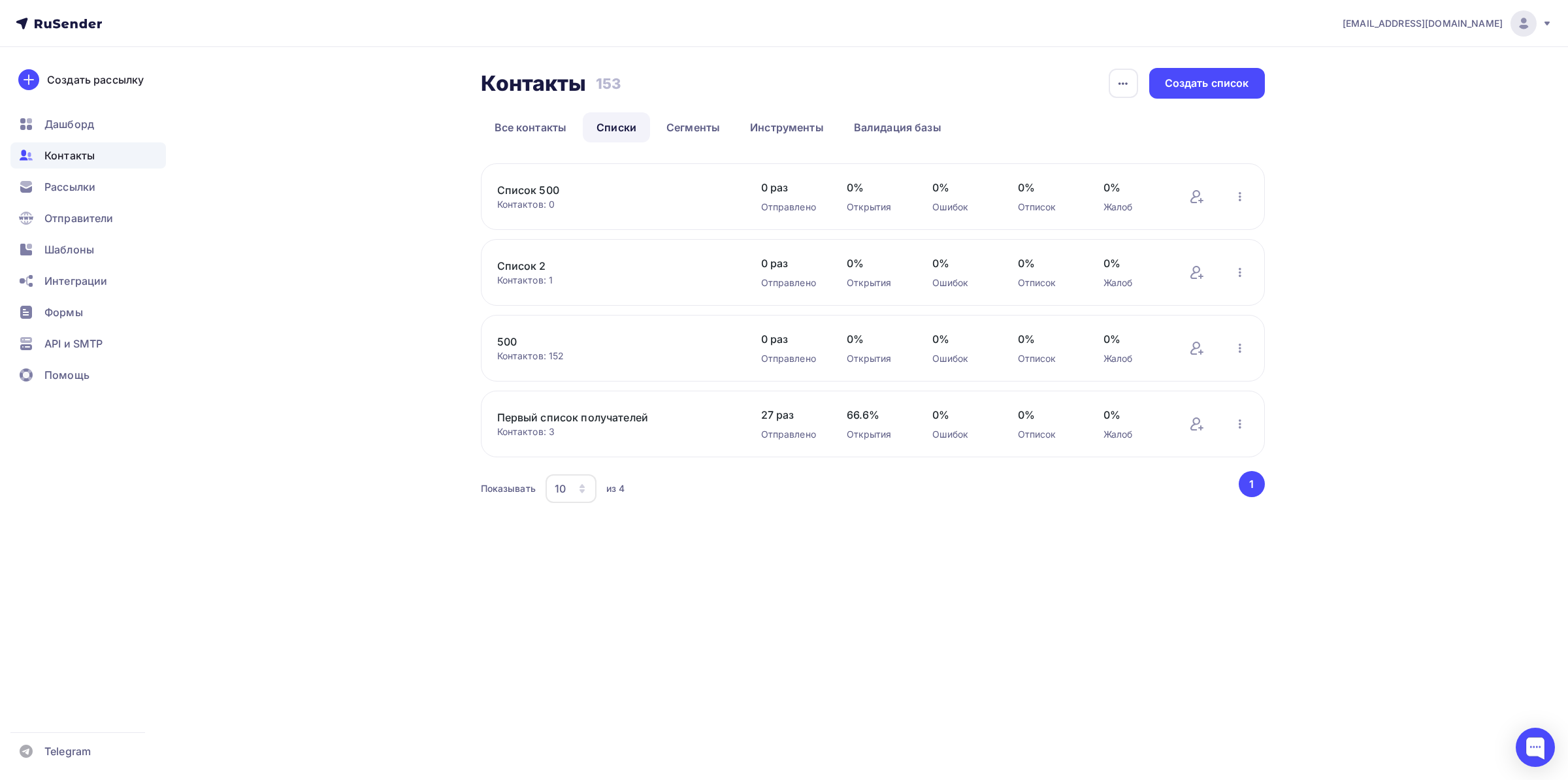
click at [548, 424] on link "Первый список получателей" at bounding box center [608, 418] width 222 height 16
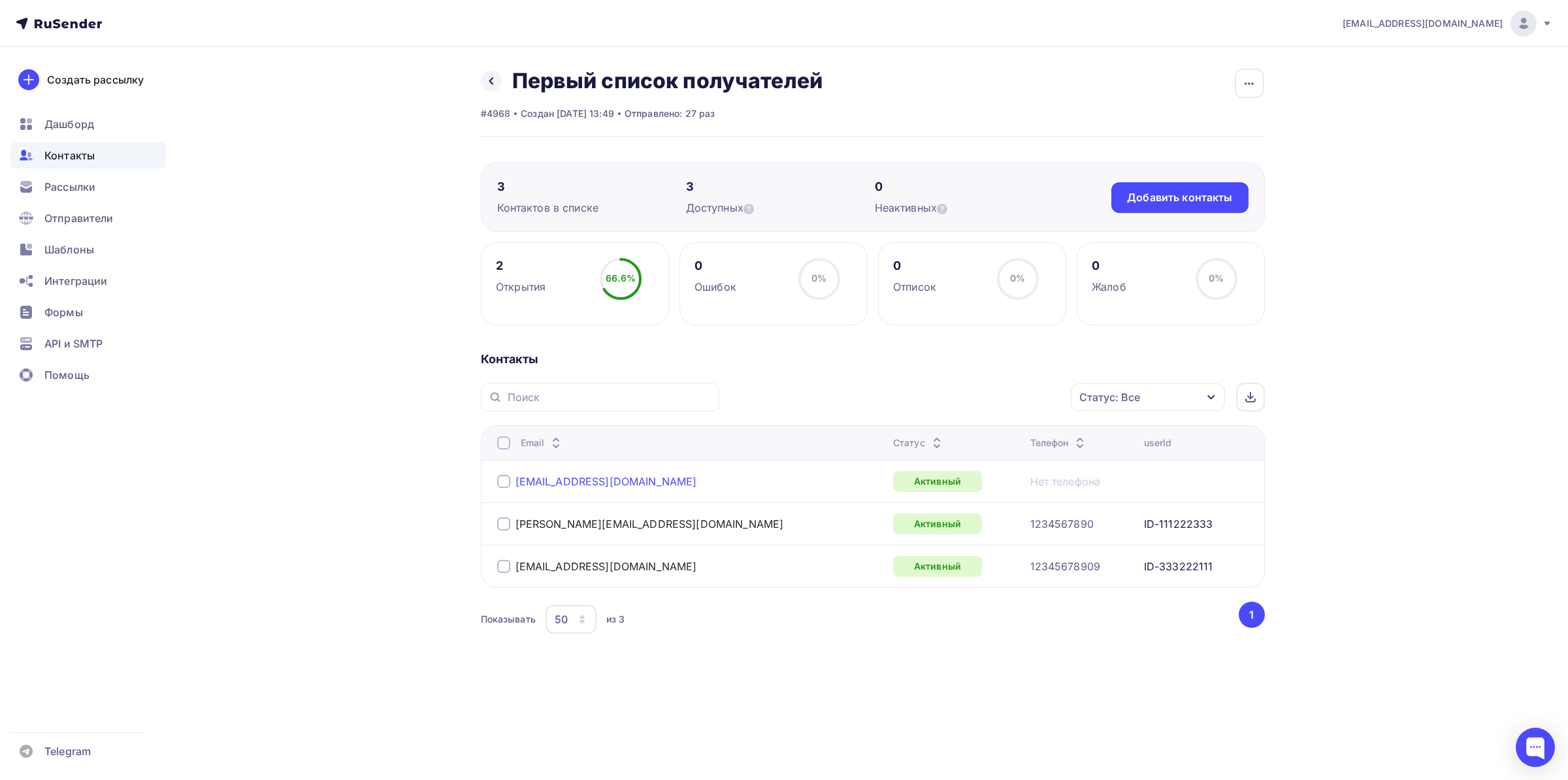
click at [623, 487] on link "prototip231999@mail.ru" at bounding box center [606, 482] width 182 height 13
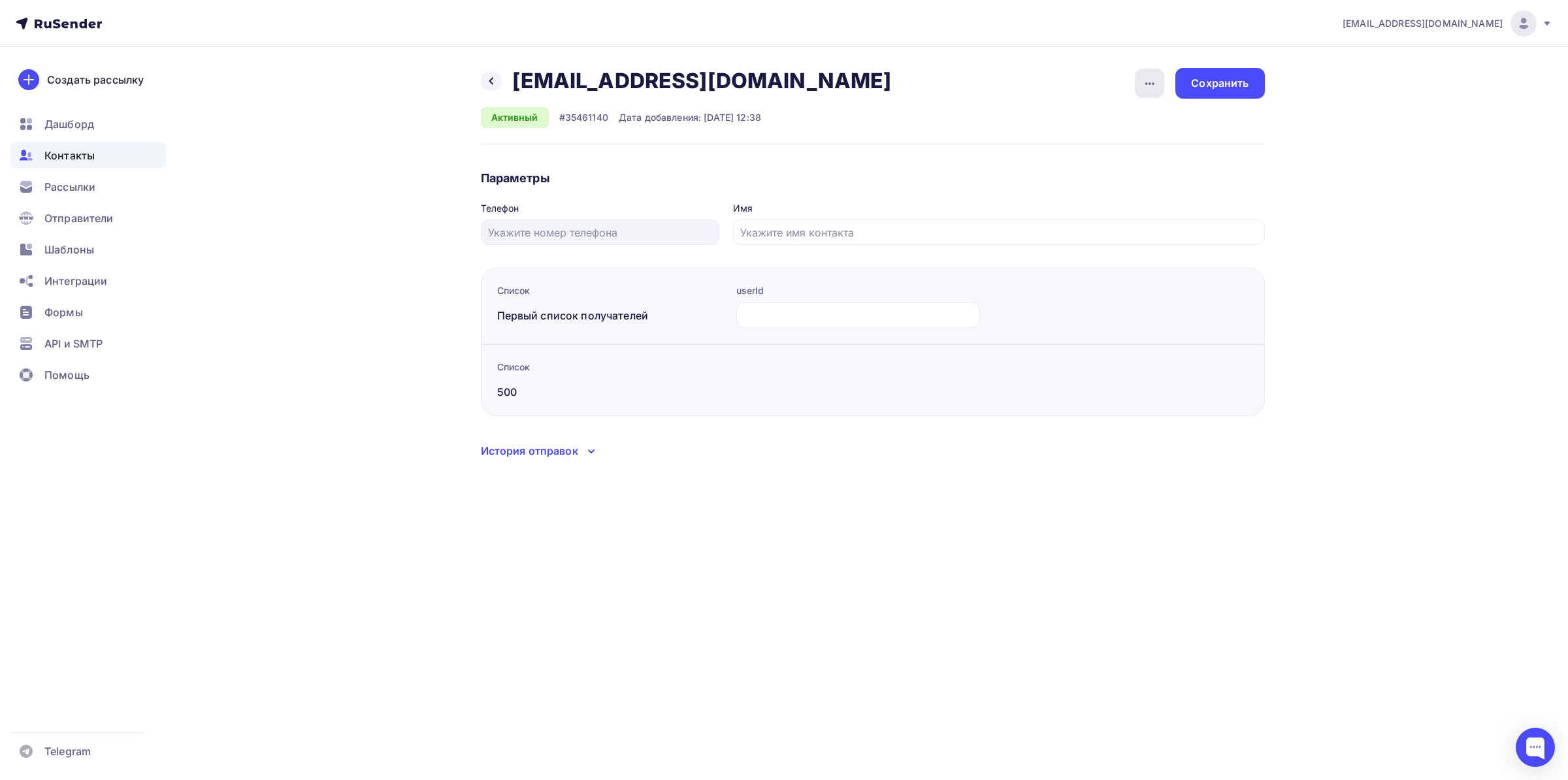
click at [1145, 89] on icon "button" at bounding box center [1150, 84] width 16 height 16
click at [1094, 122] on div "Удалить" at bounding box center [1099, 124] width 125 height 16
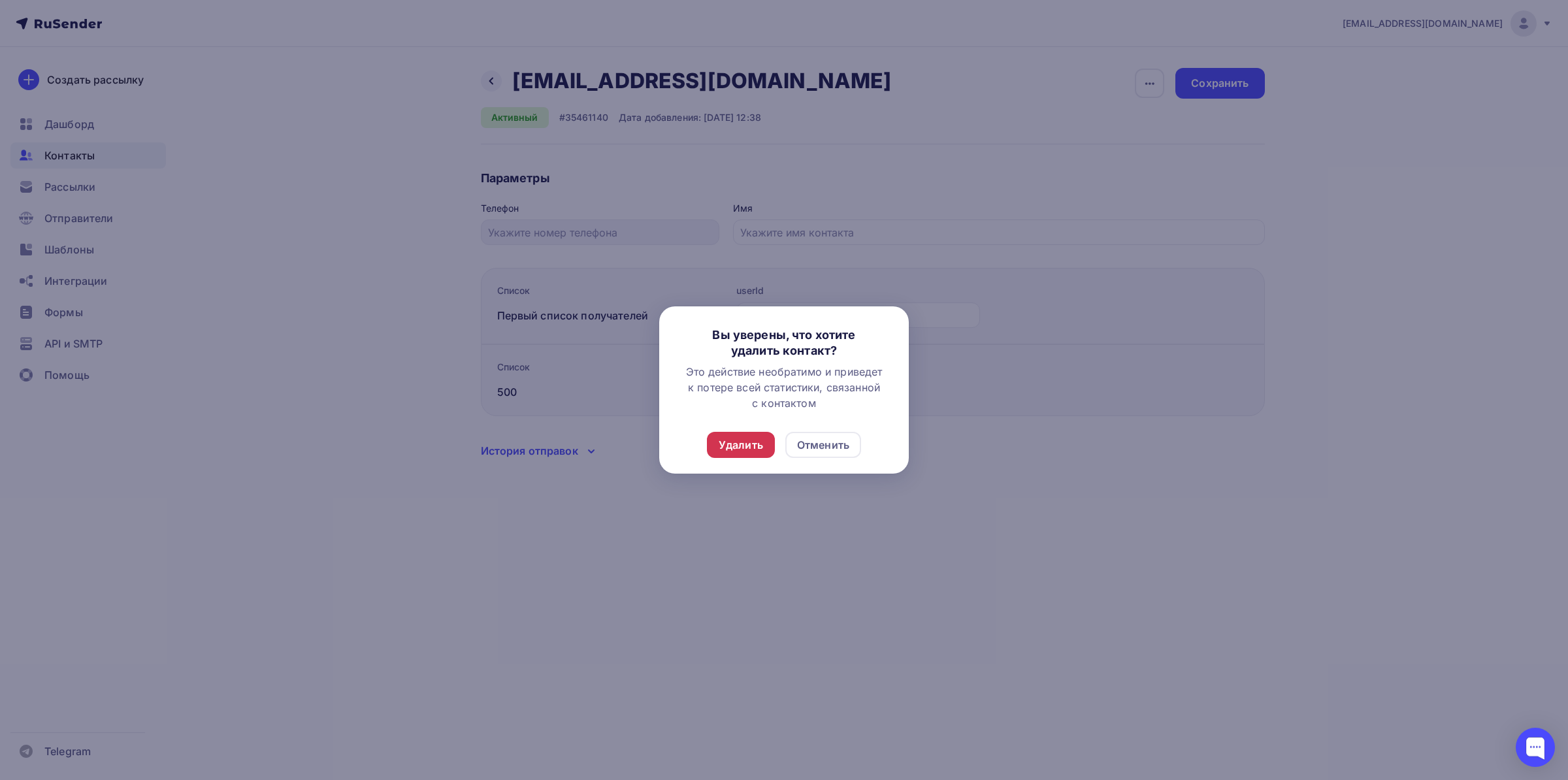
click at [750, 446] on div "Удалить" at bounding box center [741, 445] width 45 height 16
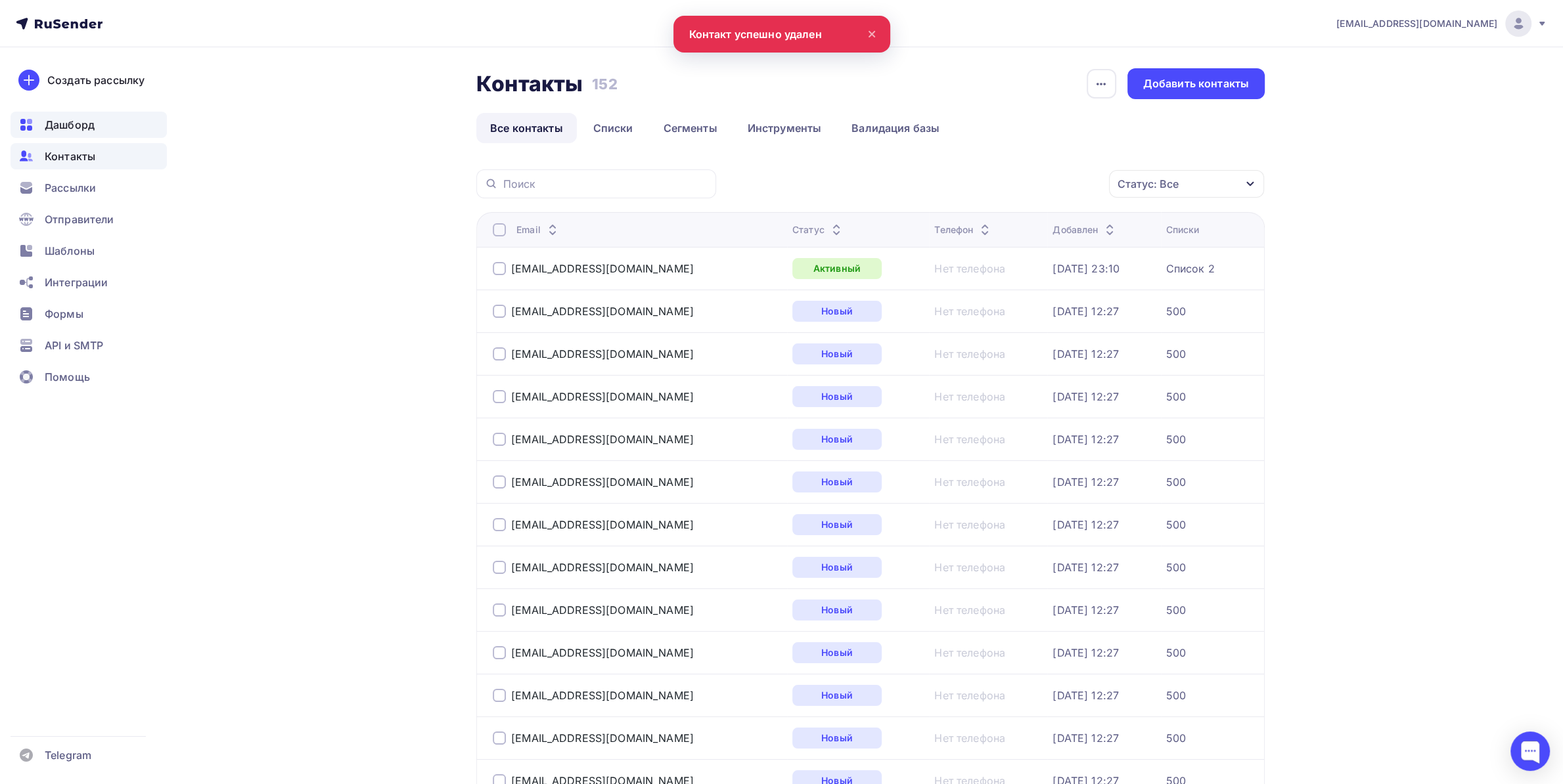
click at [52, 118] on span "Дашборд" at bounding box center [69, 125] width 50 height 16
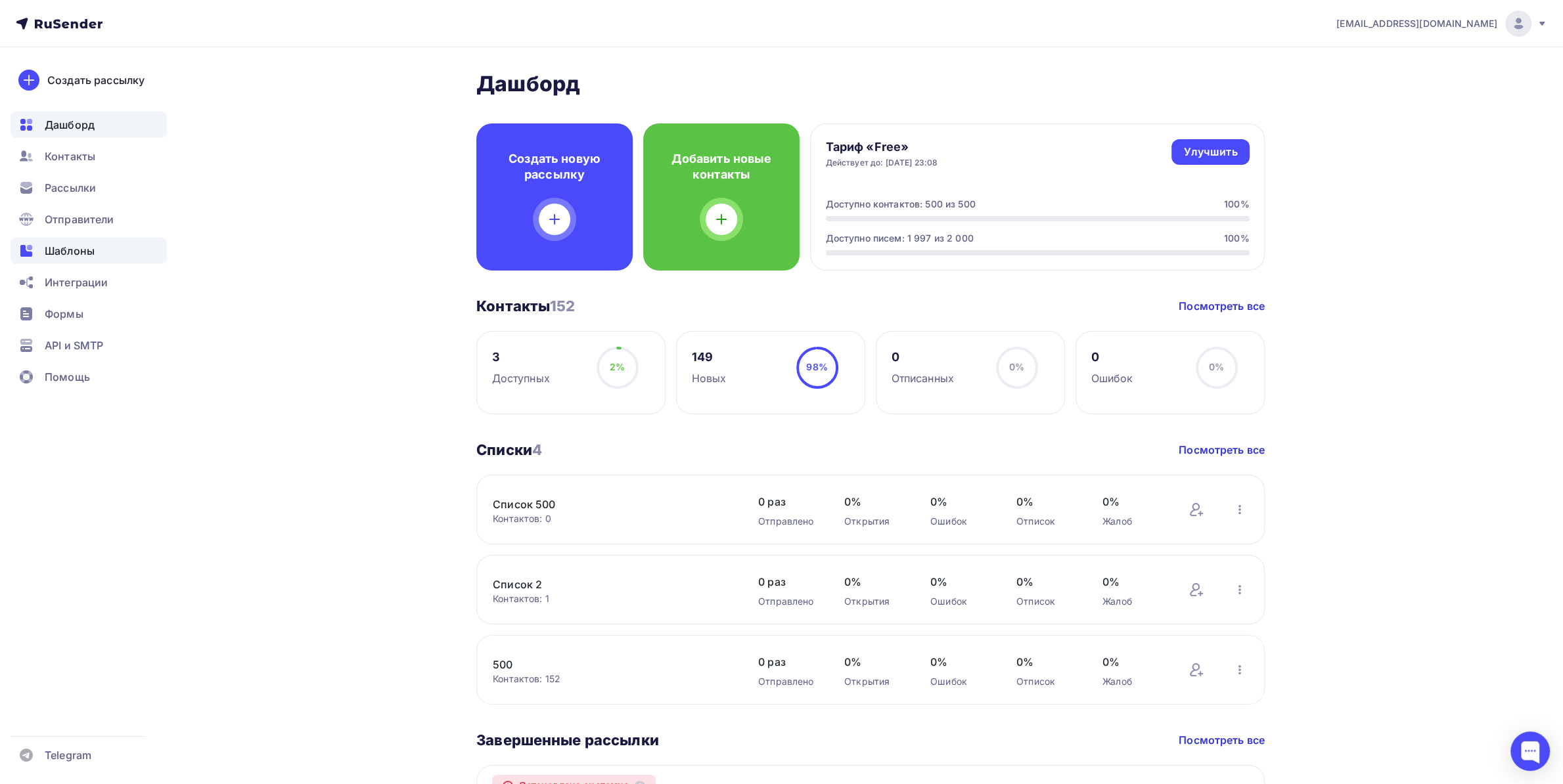
click at [81, 255] on span "Шаблоны" at bounding box center [69, 251] width 50 height 16
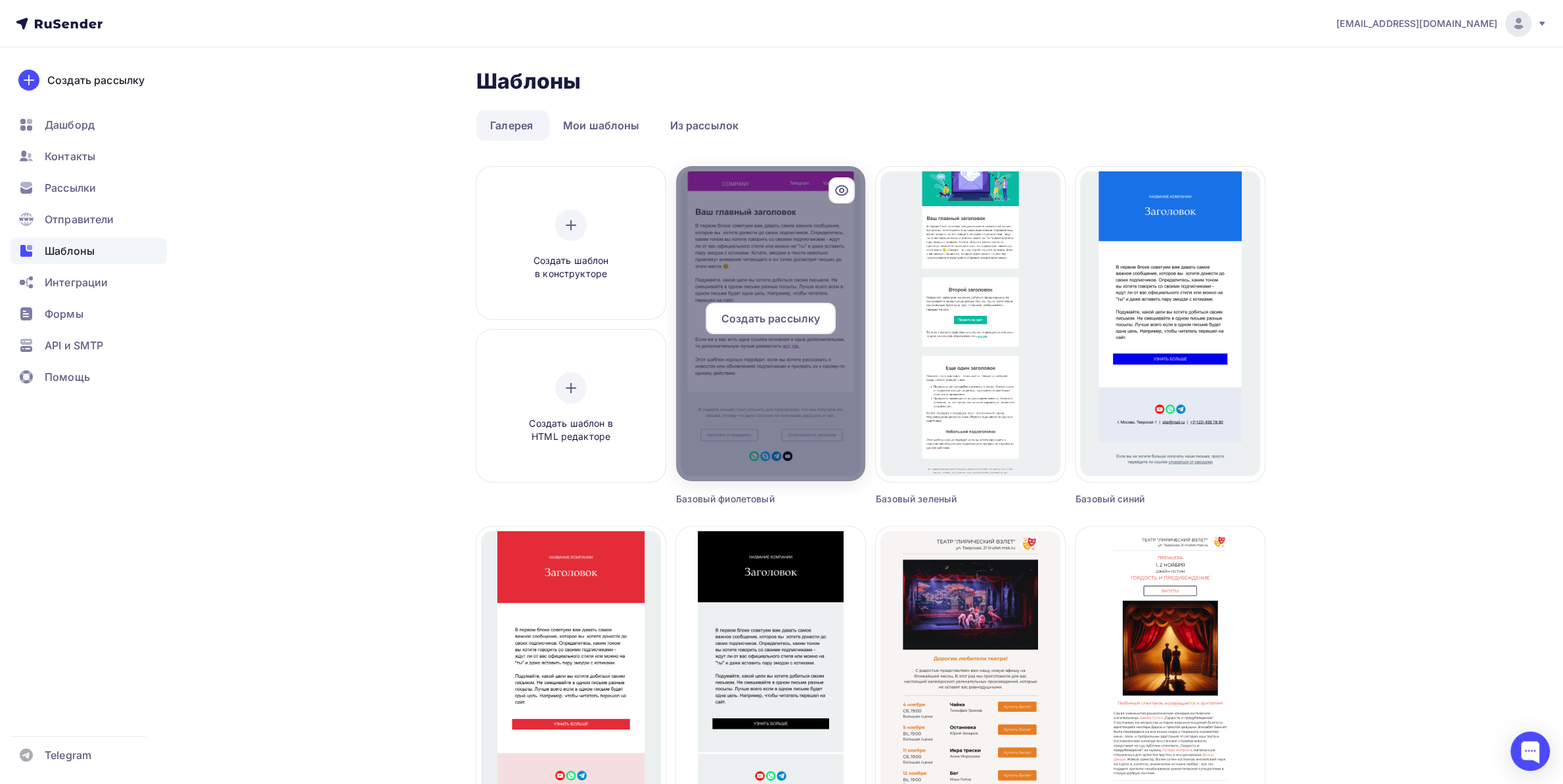
click at [799, 247] on div at bounding box center [771, 324] width 189 height 315
click at [795, 318] on span "Создать рассылку" at bounding box center [770, 319] width 98 height 16
